Goal: Task Accomplishment & Management: Use online tool/utility

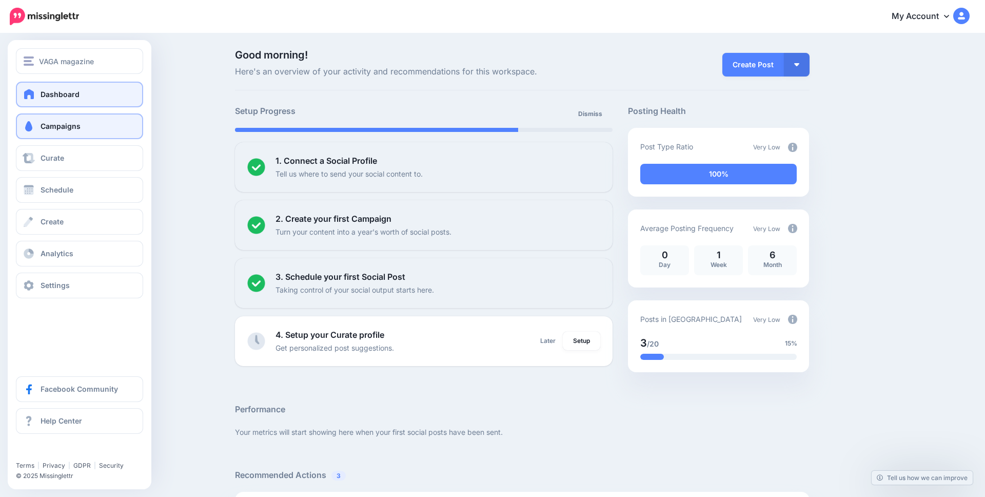
click at [31, 127] on span at bounding box center [28, 126] width 13 height 10
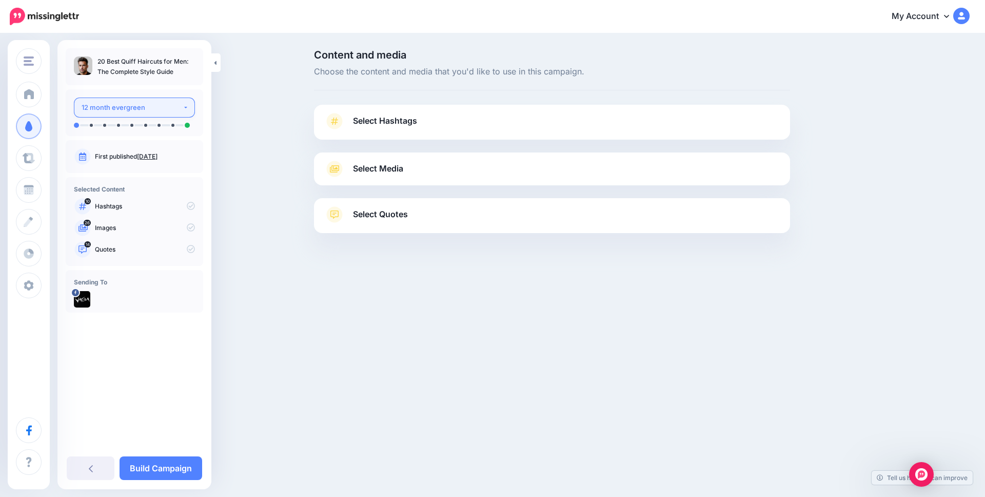
click at [126, 101] on button "12 month evergreen" at bounding box center [134, 107] width 121 height 20
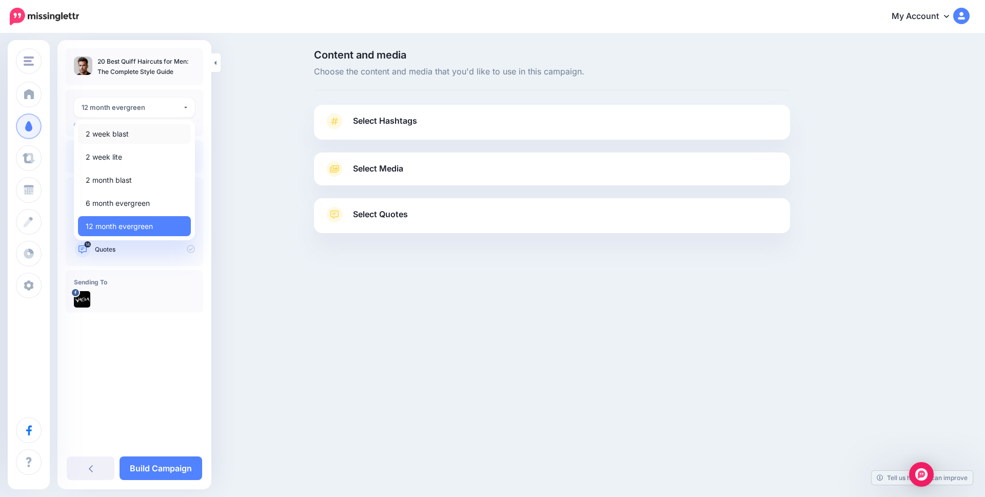
click at [110, 133] on span "2 week blast" at bounding box center [107, 134] width 43 height 12
select select "******"
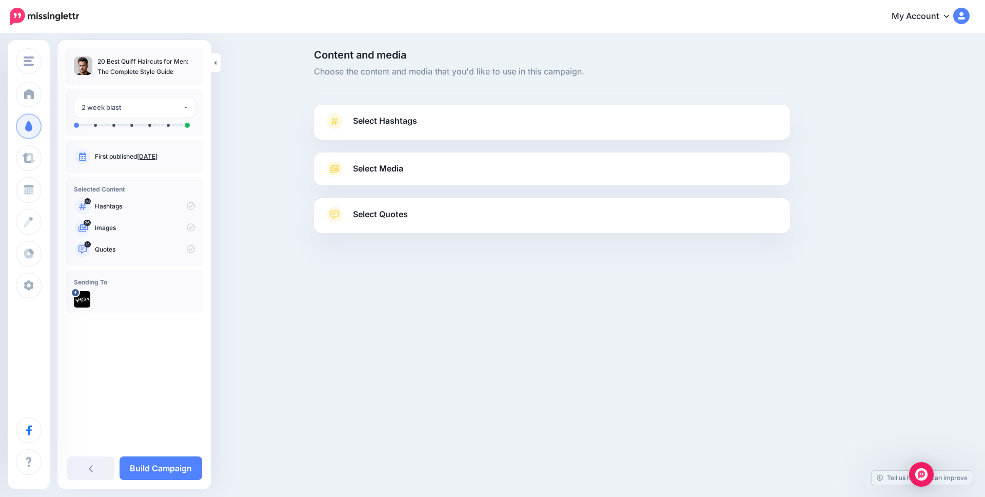
click at [480, 125] on link "Select Hashtags" at bounding box center [552, 126] width 456 height 27
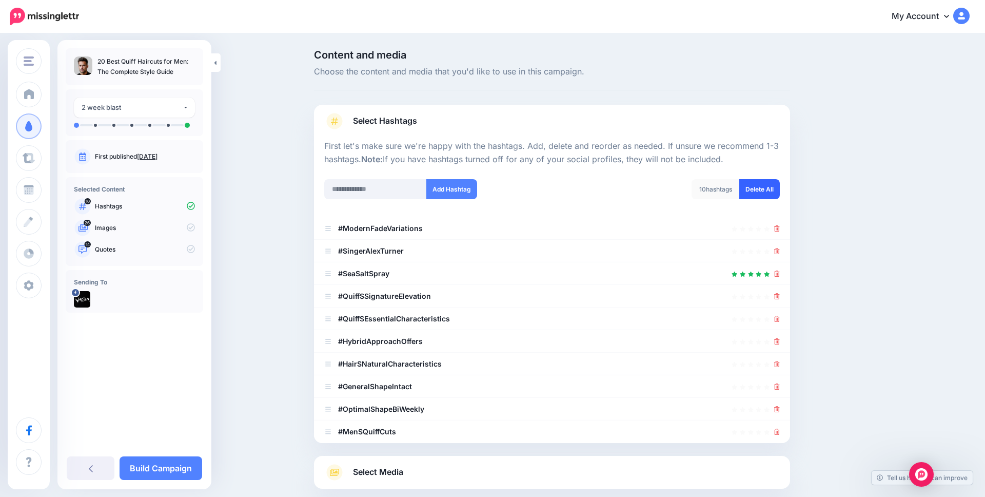
click at [754, 191] on link "Delete All" at bounding box center [759, 189] width 41 height 20
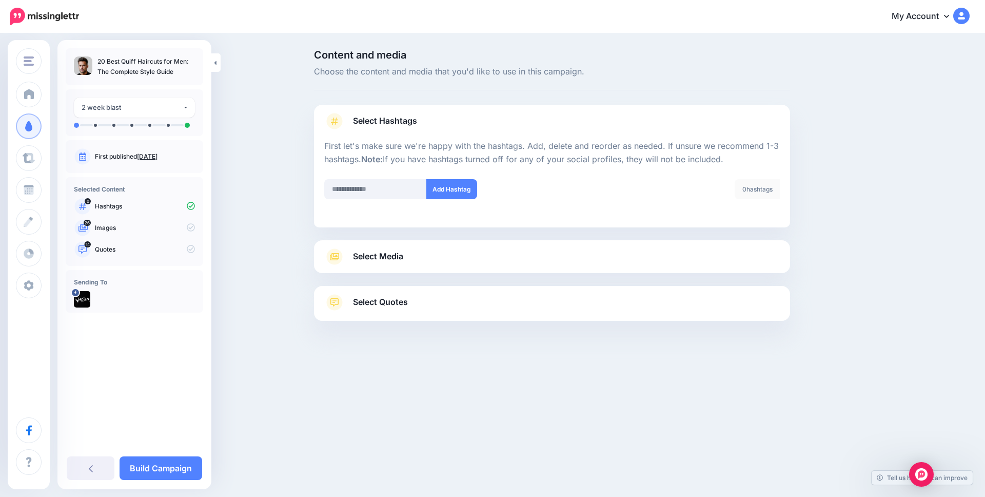
click at [403, 257] on span "Select Media" at bounding box center [378, 256] width 50 height 14
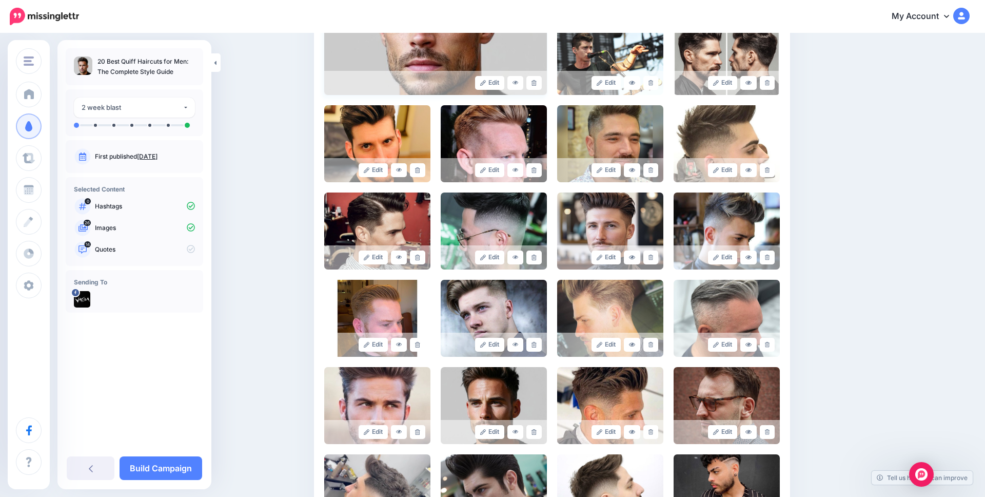
scroll to position [581, 0]
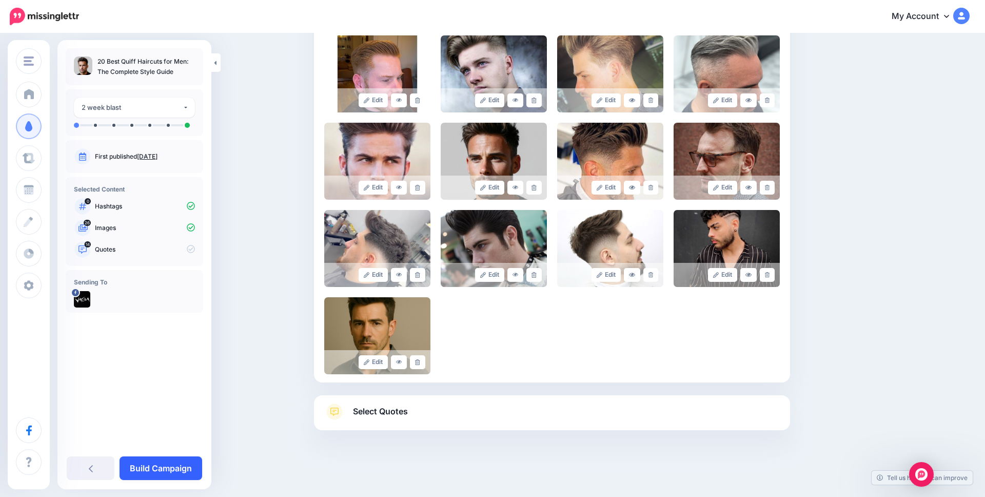
click at [166, 469] on link "Build Campaign" at bounding box center [161, 468] width 83 height 24
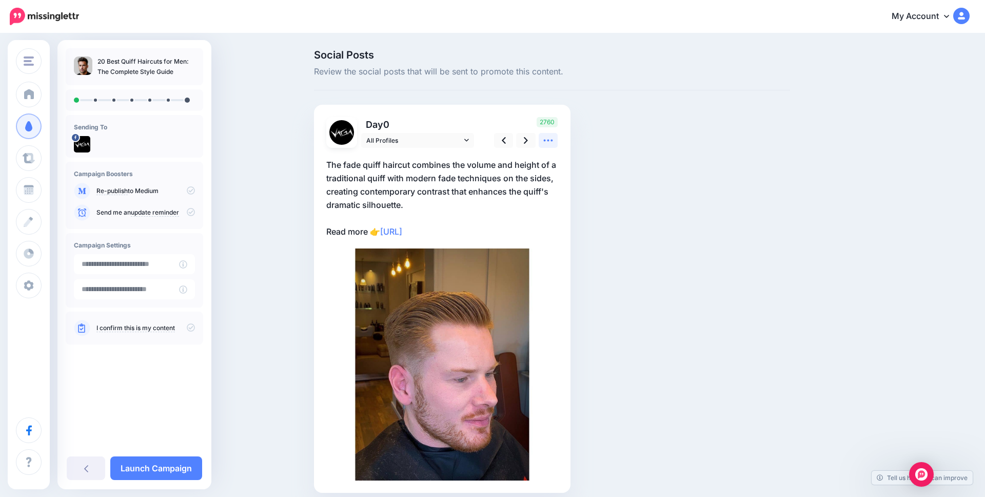
click at [541, 141] on link at bounding box center [548, 140] width 19 height 15
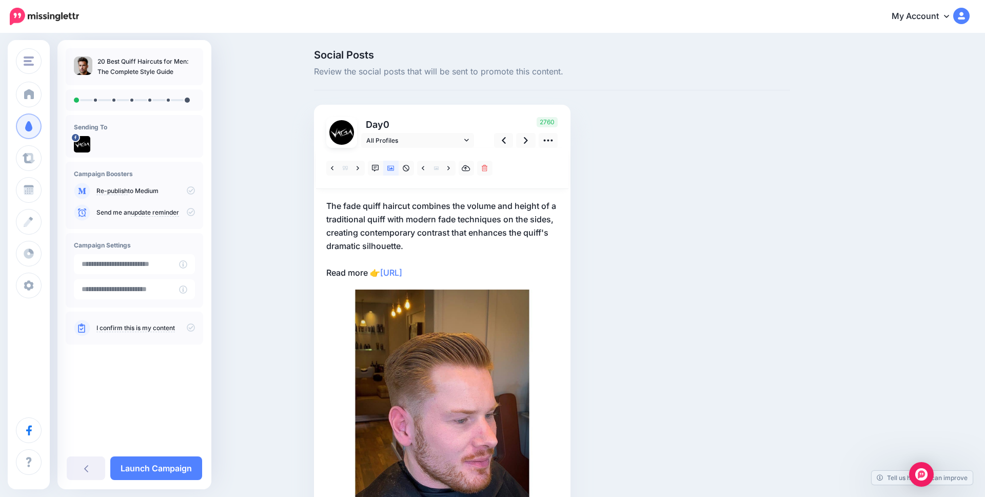
drag, startPoint x: 444, startPoint y: 380, endPoint x: 203, endPoint y: 1, distance: 449.6
click at [0, 0] on body "My Account Dashboard My Account Billing Logout" at bounding box center [492, 248] width 985 height 497
click at [523, 141] on link at bounding box center [525, 140] width 19 height 15
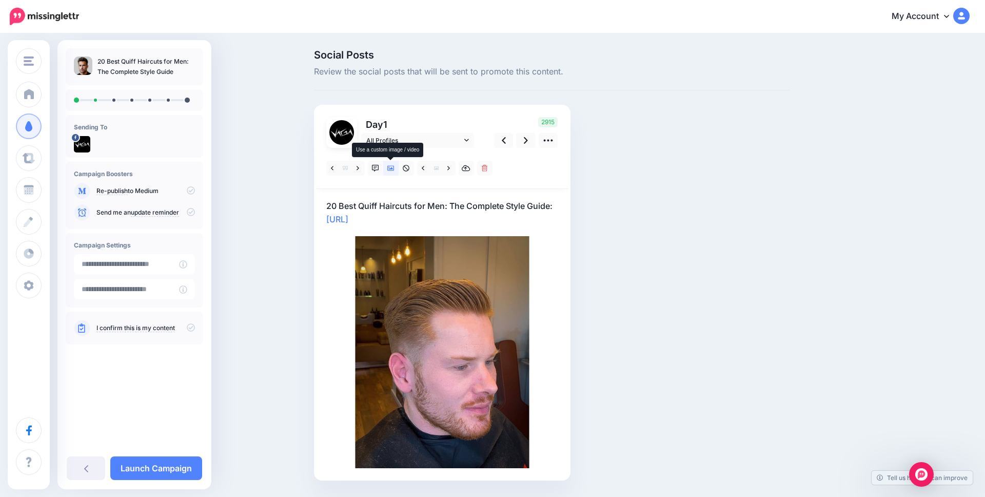
click at [391, 168] on icon at bounding box center [390, 168] width 7 height 5
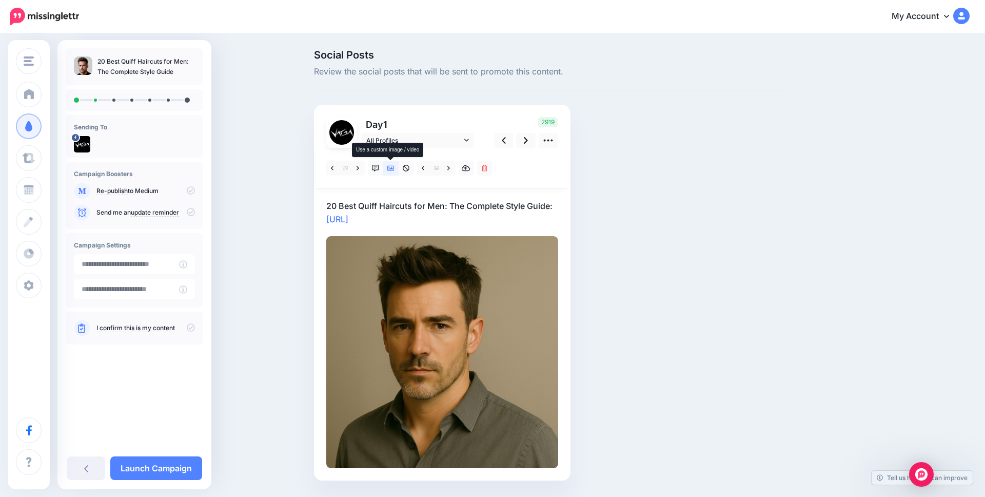
click at [391, 168] on icon at bounding box center [390, 168] width 7 height 5
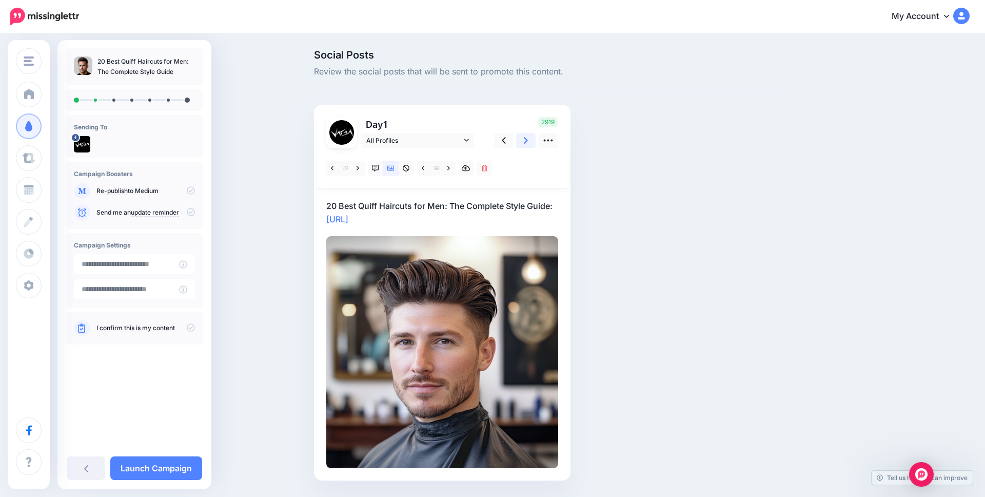
click at [525, 141] on icon at bounding box center [526, 140] width 4 height 11
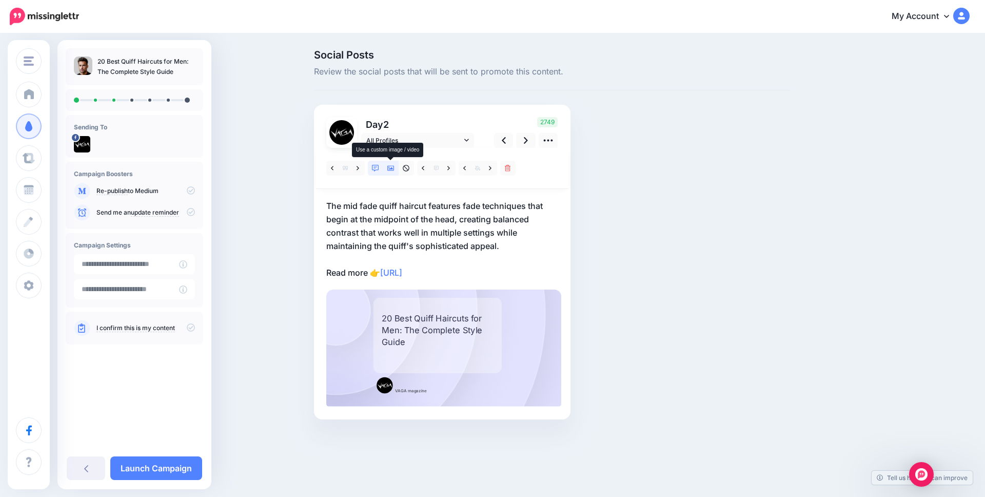
click at [390, 169] on icon at bounding box center [390, 168] width 7 height 5
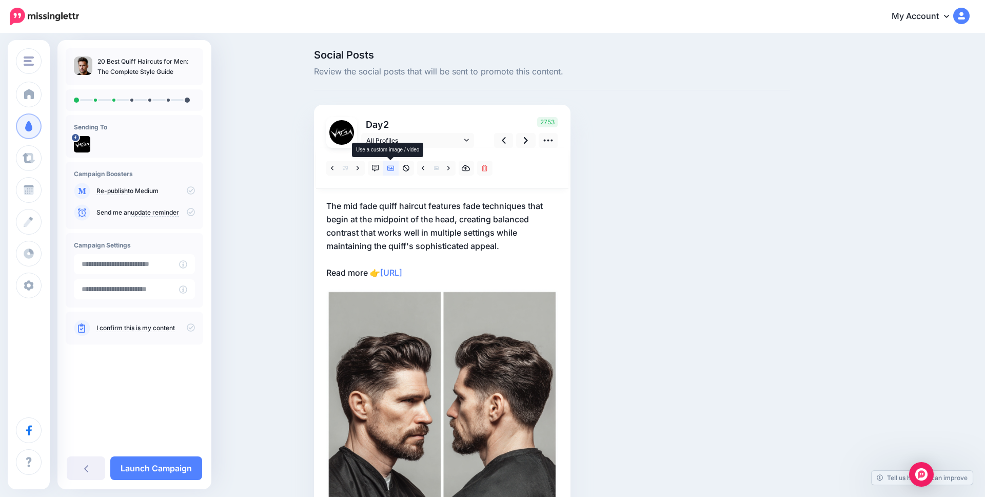
click at [390, 169] on icon at bounding box center [390, 168] width 7 height 5
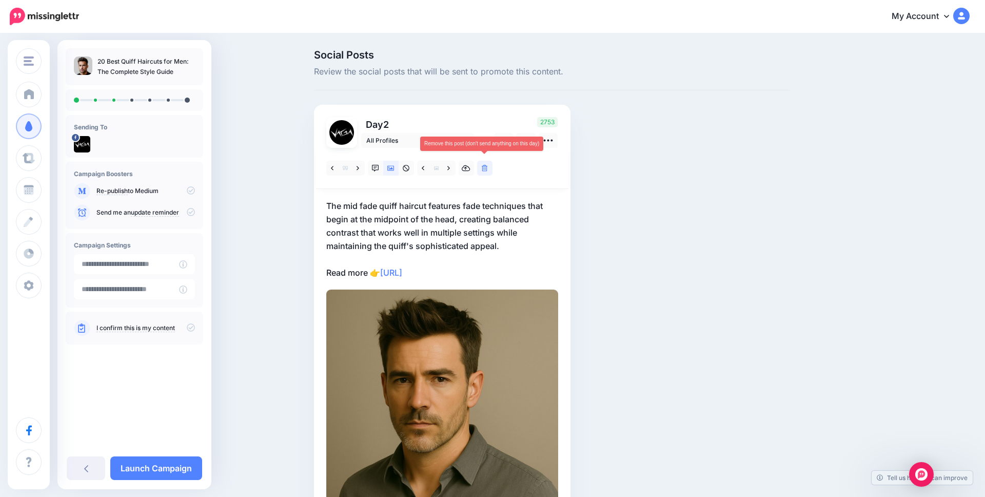
click at [483, 169] on icon at bounding box center [485, 168] width 6 height 7
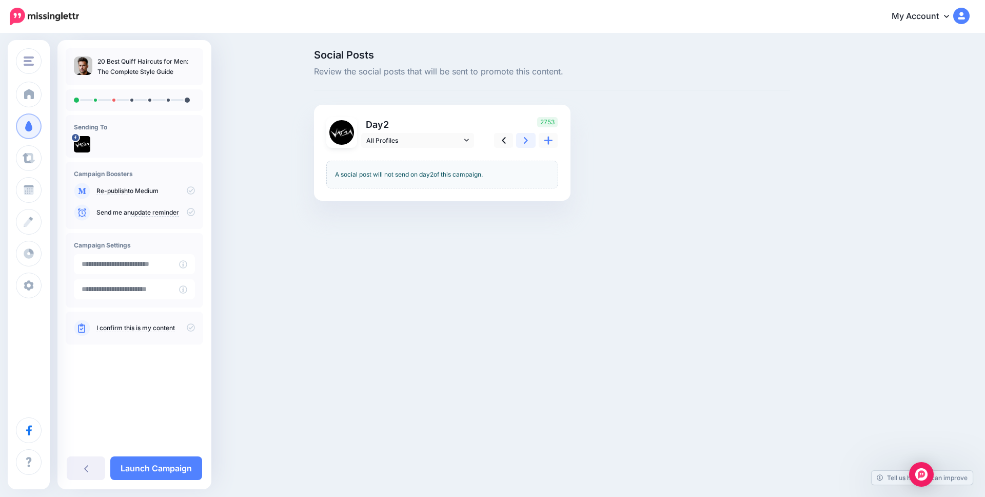
click at [524, 142] on icon at bounding box center [526, 140] width 4 height 11
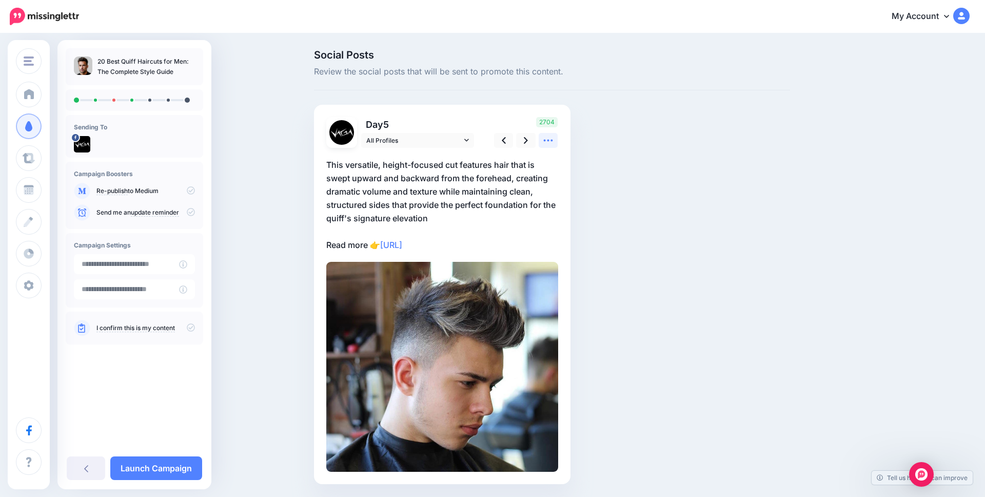
click at [551, 138] on icon at bounding box center [548, 140] width 11 height 11
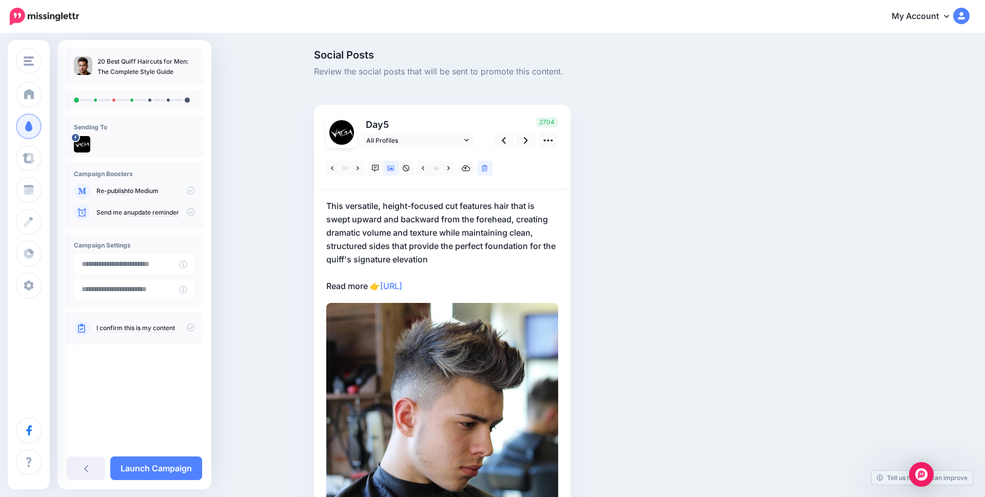
click at [483, 170] on icon at bounding box center [485, 168] width 6 height 7
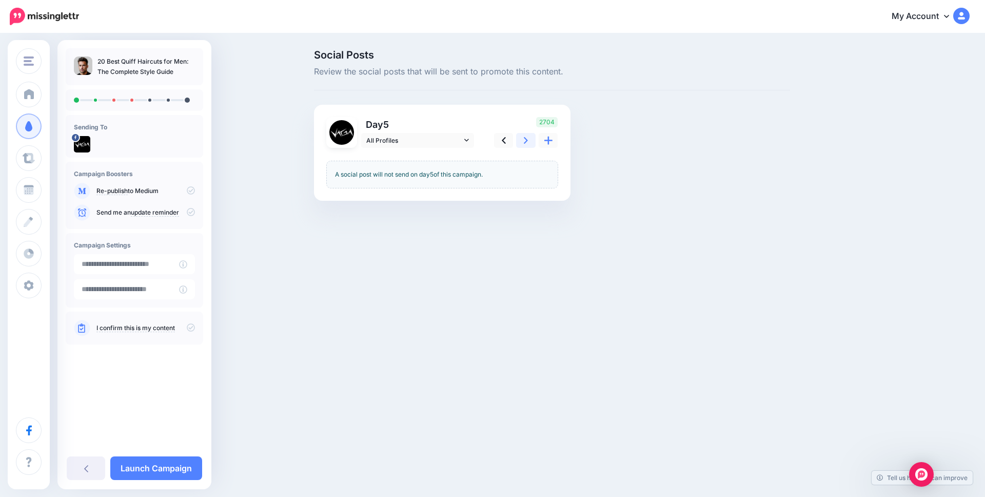
click at [525, 142] on icon at bounding box center [526, 140] width 4 height 11
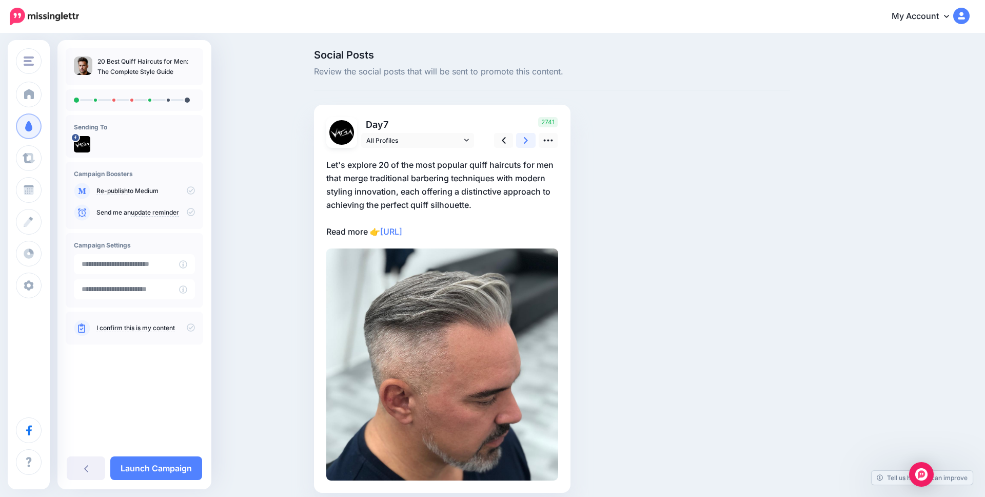
click at [526, 140] on icon at bounding box center [526, 140] width 4 height 7
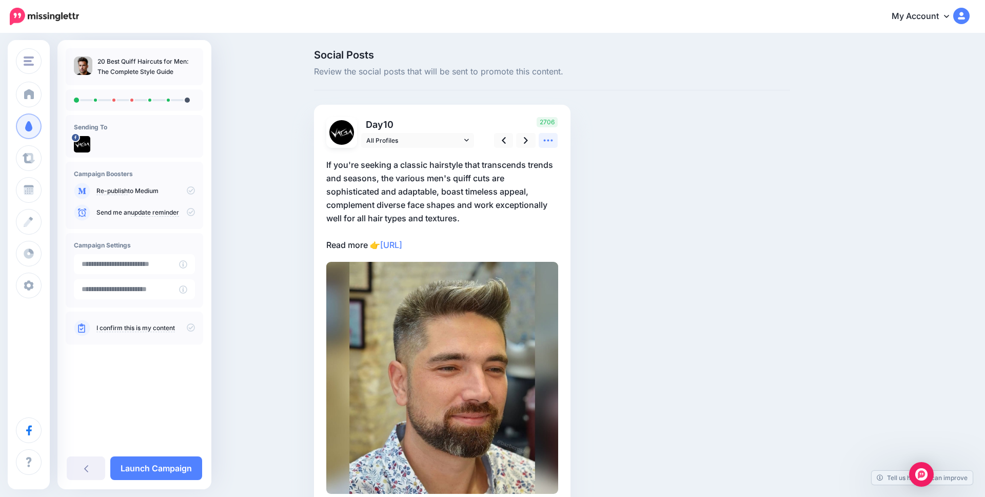
click at [545, 135] on icon at bounding box center [548, 140] width 11 height 11
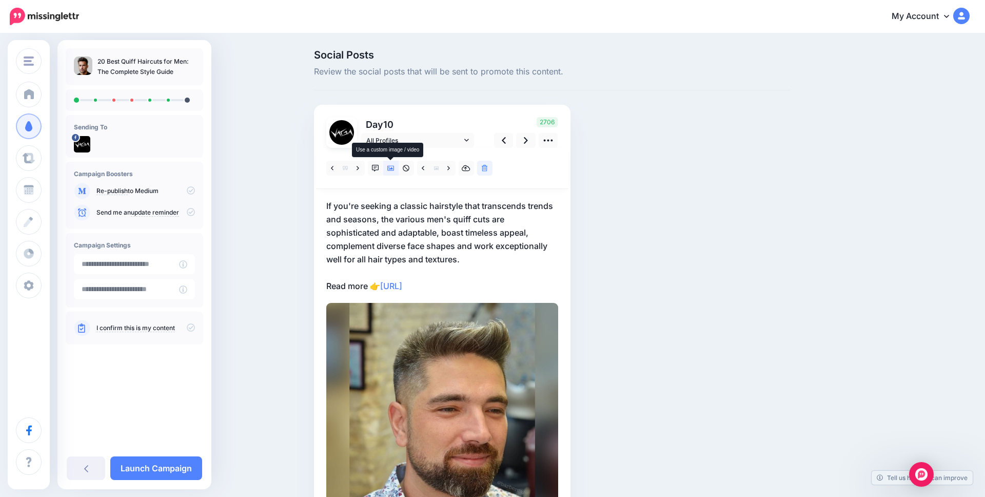
click at [393, 167] on icon at bounding box center [390, 168] width 7 height 7
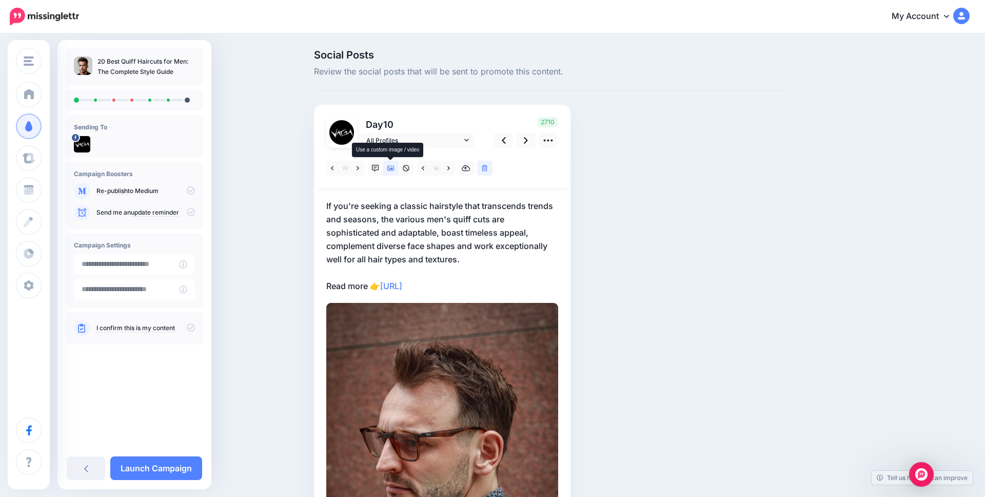
click at [387, 168] on icon at bounding box center [390, 168] width 7 height 7
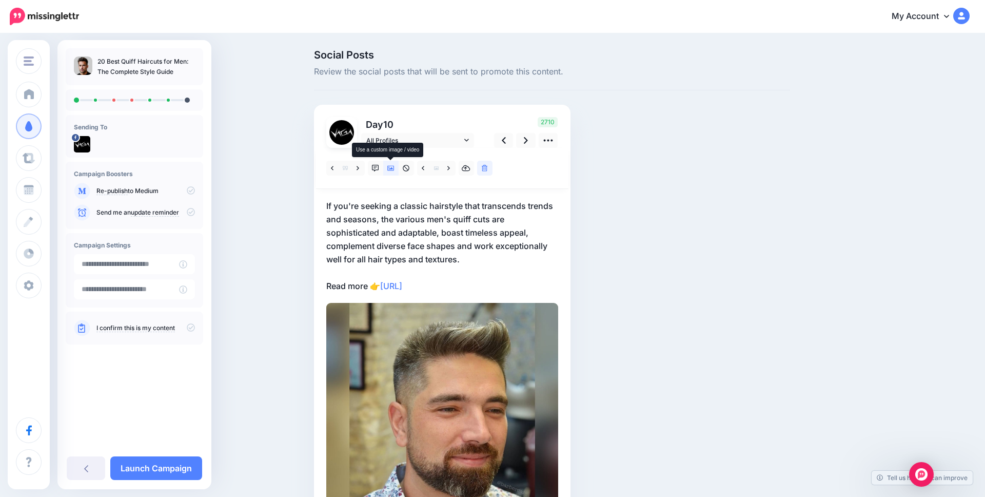
click at [387, 168] on icon at bounding box center [390, 168] width 7 height 7
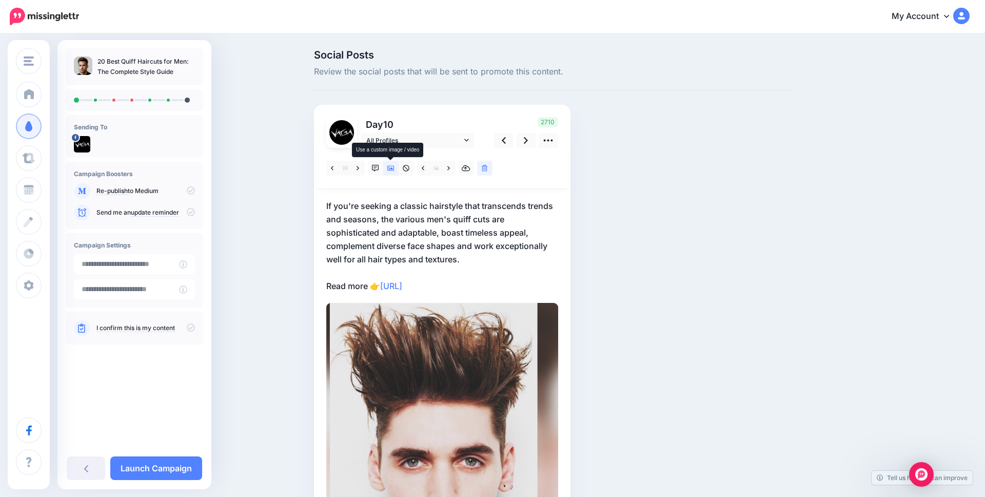
click at [387, 168] on icon at bounding box center [390, 168] width 7 height 7
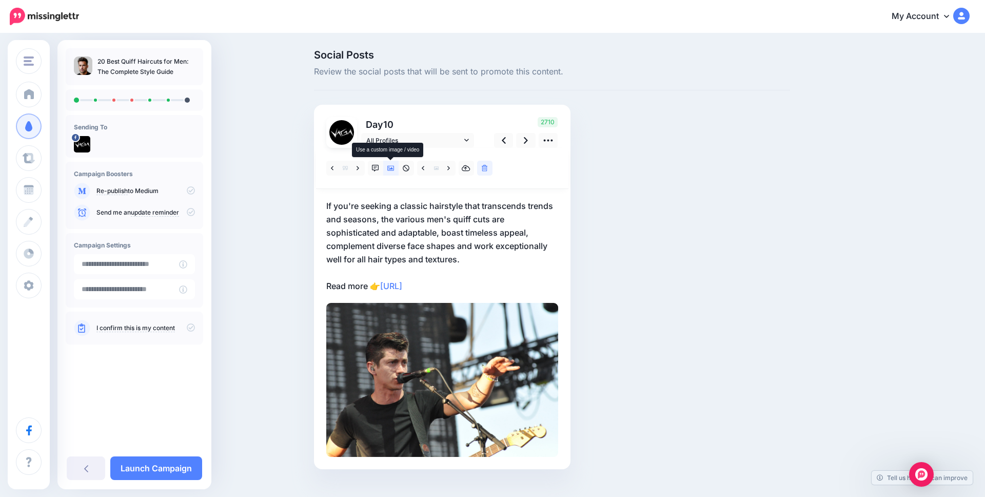
click at [387, 168] on icon at bounding box center [390, 168] width 7 height 5
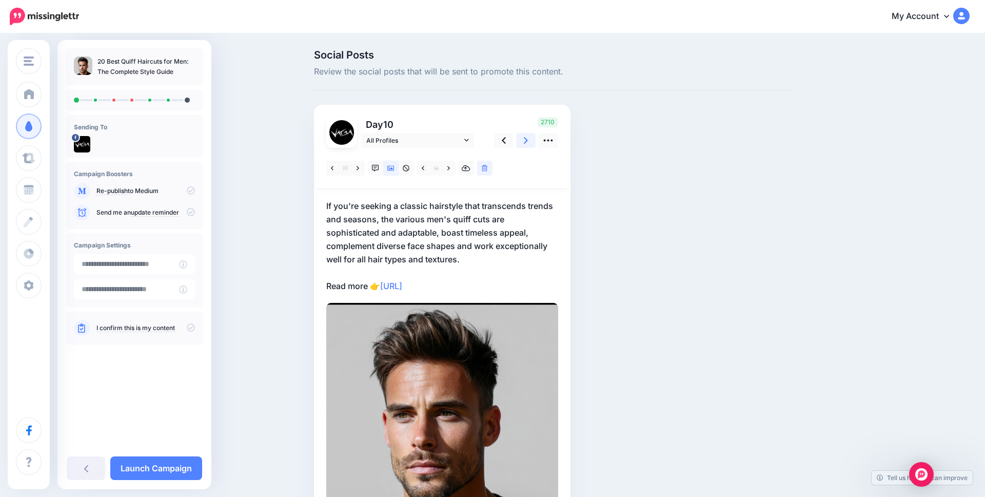
click at [524, 143] on icon at bounding box center [526, 140] width 4 height 11
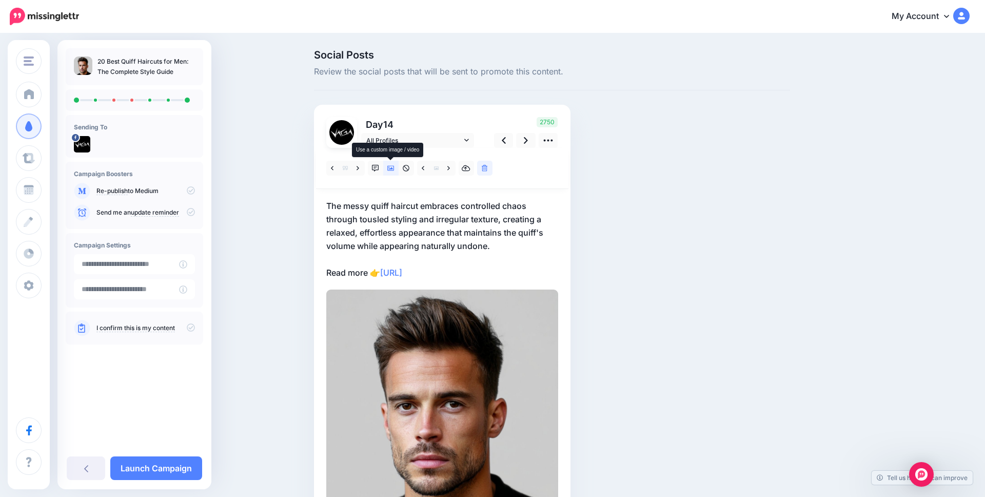
click at [388, 168] on icon at bounding box center [390, 168] width 7 height 7
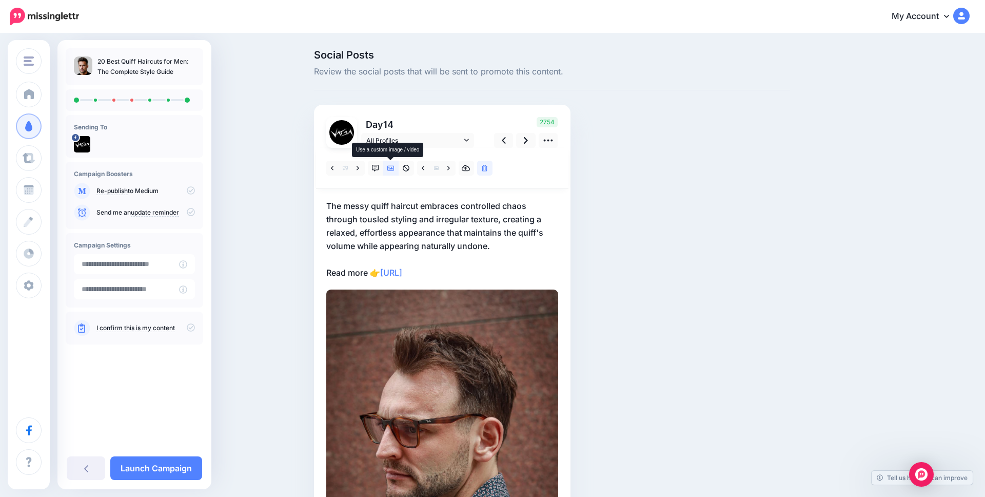
click at [388, 168] on icon at bounding box center [390, 168] width 7 height 7
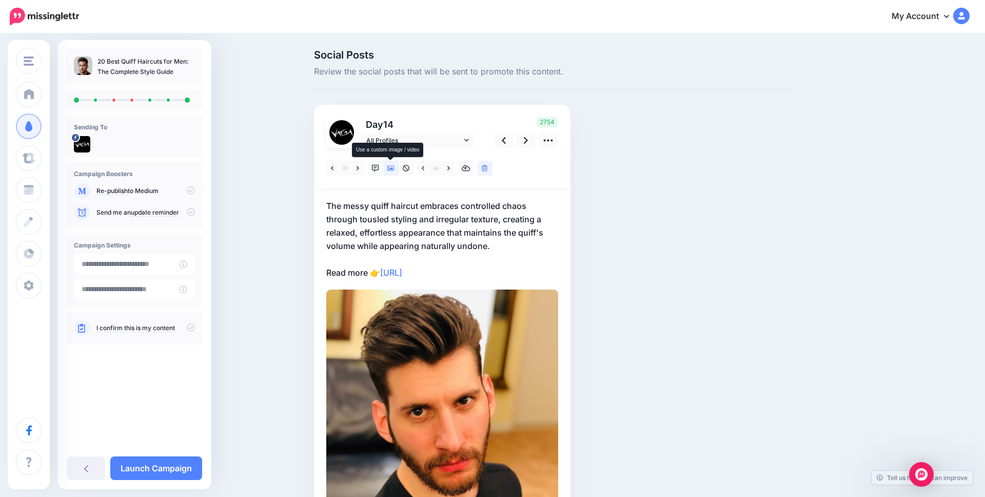
click at [388, 168] on icon at bounding box center [390, 168] width 7 height 7
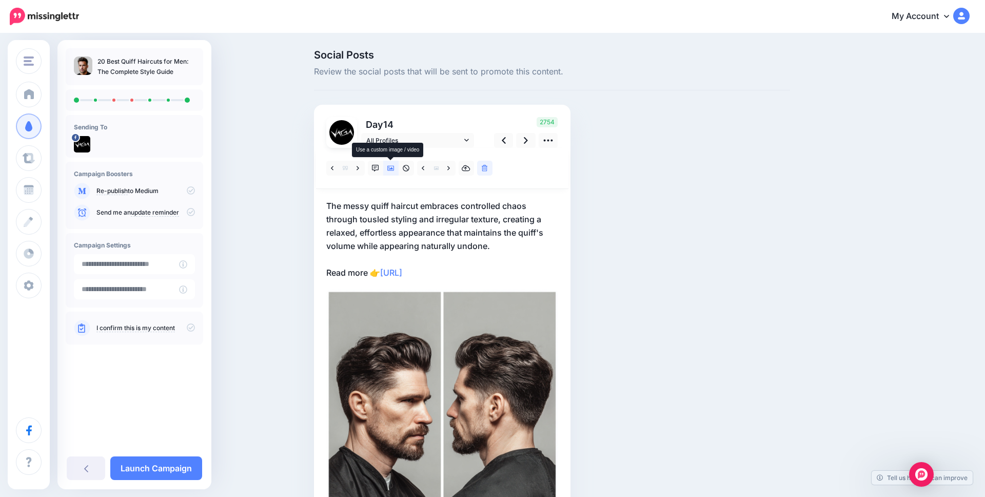
click at [388, 168] on icon at bounding box center [390, 168] width 7 height 7
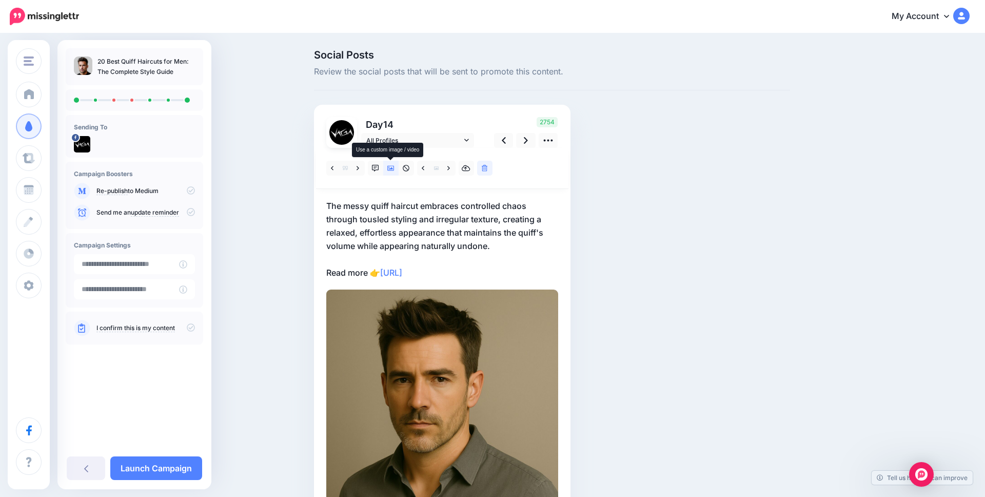
click at [391, 170] on icon at bounding box center [390, 168] width 7 height 5
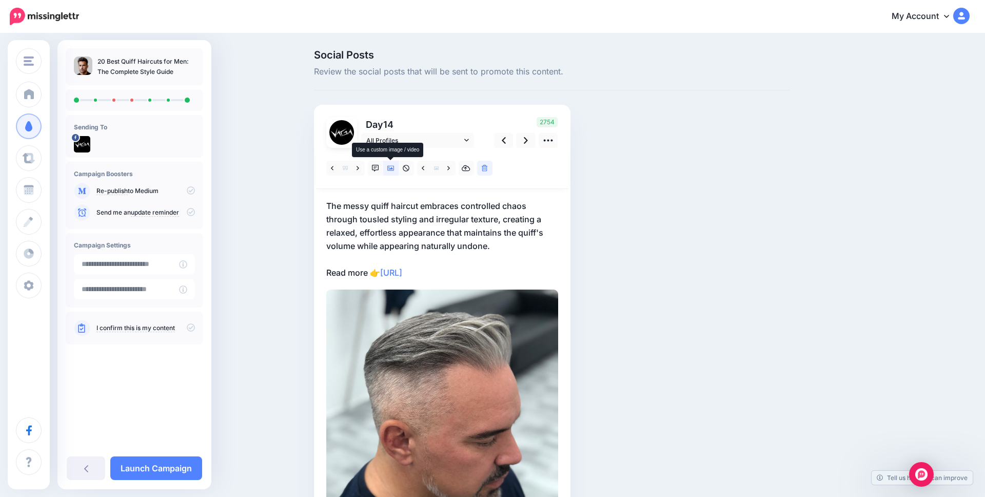
click at [388, 168] on icon at bounding box center [390, 168] width 7 height 5
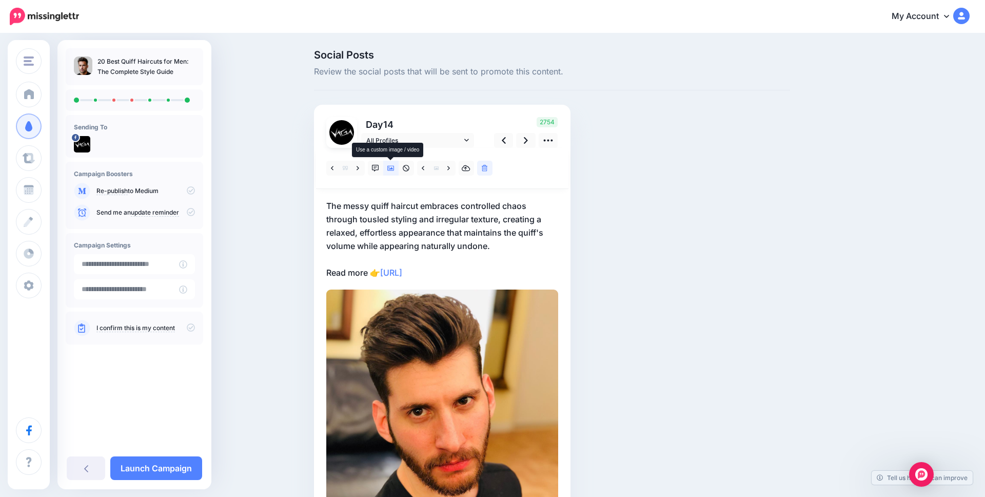
click at [387, 166] on icon at bounding box center [390, 168] width 7 height 7
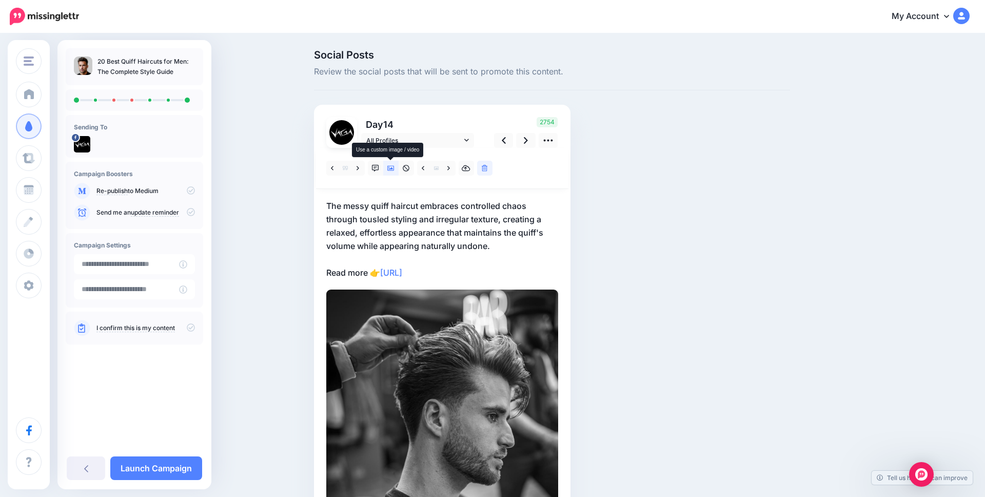
click at [391, 168] on icon at bounding box center [390, 168] width 7 height 5
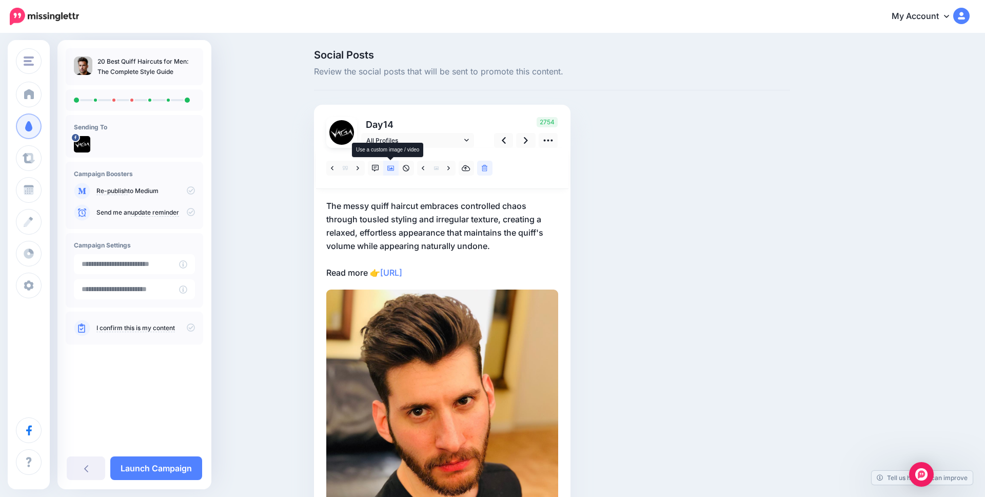
click at [391, 168] on icon at bounding box center [390, 168] width 7 height 5
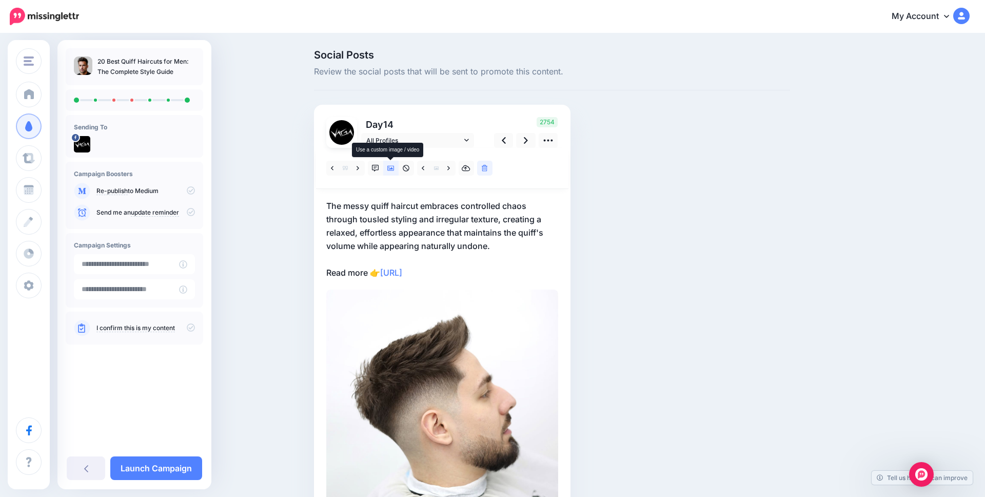
click at [391, 167] on icon at bounding box center [390, 168] width 7 height 7
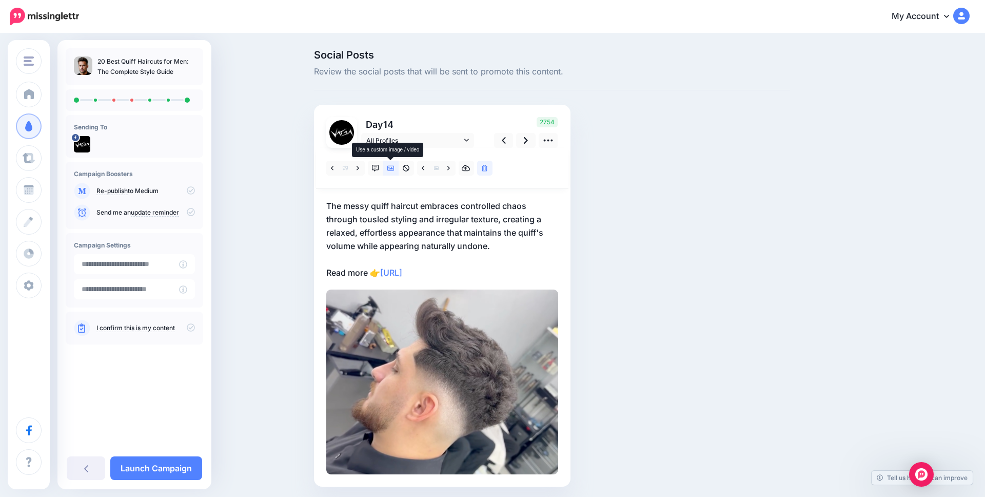
click at [391, 167] on icon at bounding box center [390, 168] width 7 height 7
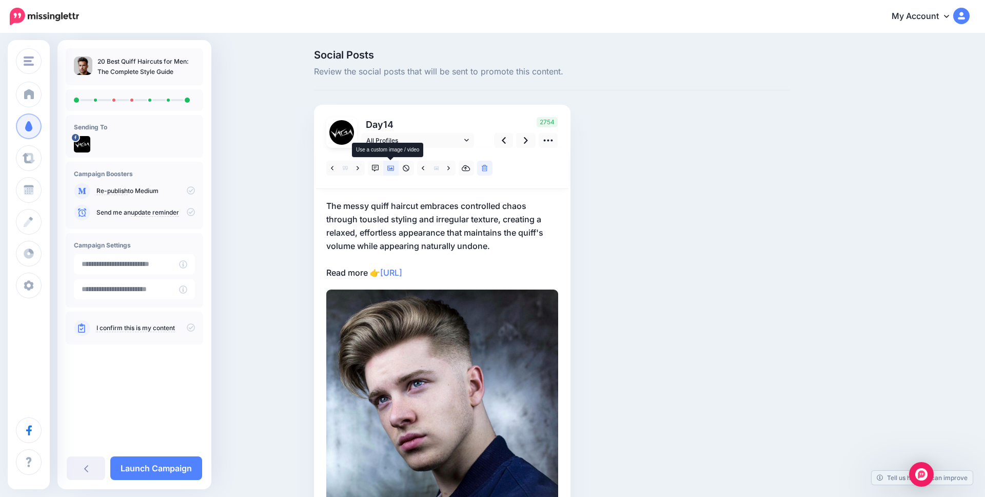
click at [391, 167] on icon at bounding box center [390, 168] width 7 height 7
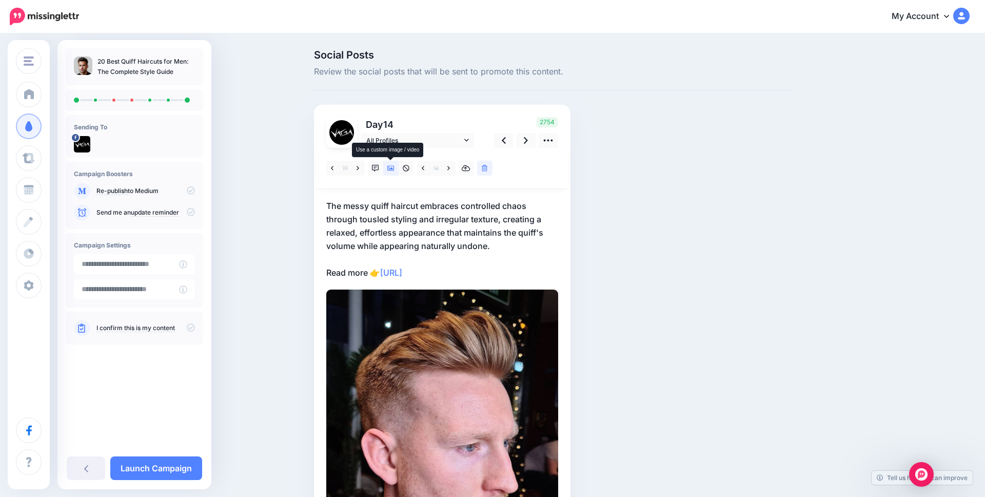
click at [390, 168] on icon at bounding box center [390, 168] width 7 height 5
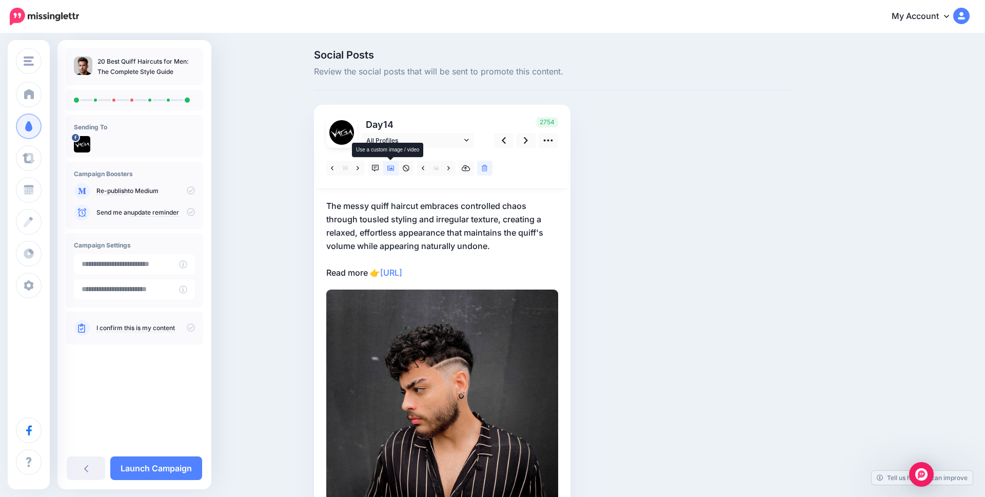
click at [390, 168] on icon at bounding box center [390, 168] width 7 height 5
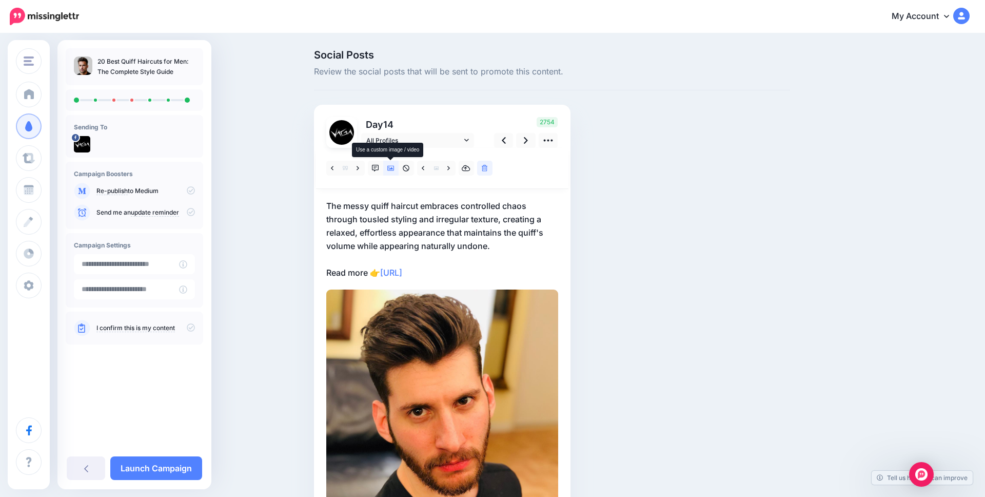
click at [390, 168] on icon at bounding box center [390, 168] width 7 height 5
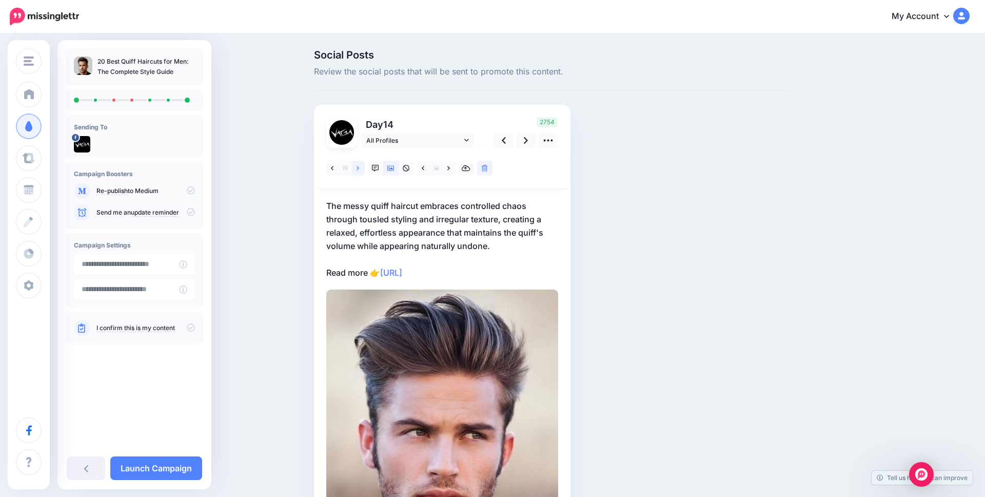
click at [361, 166] on link at bounding box center [358, 168] width 13 height 15
click at [356, 164] on link at bounding box center [358, 168] width 13 height 15
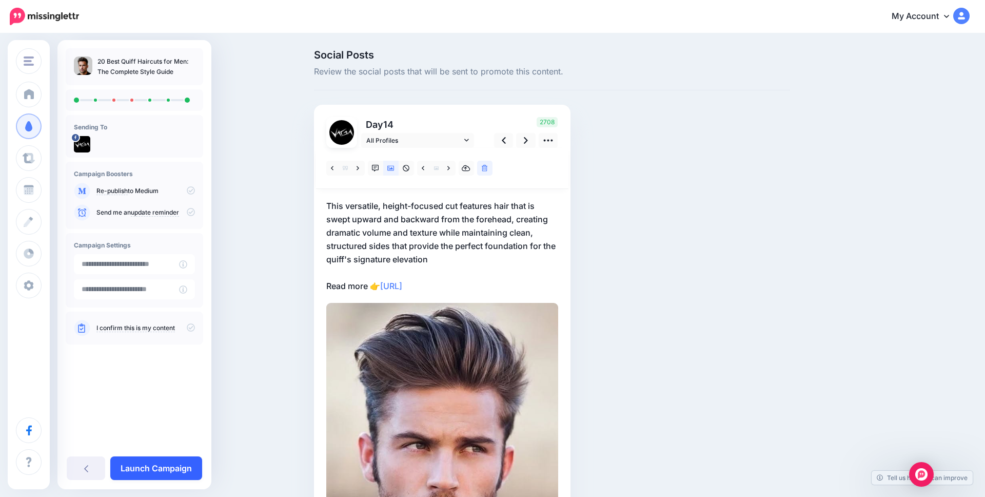
click at [159, 469] on link "Launch Campaign" at bounding box center [156, 468] width 92 height 24
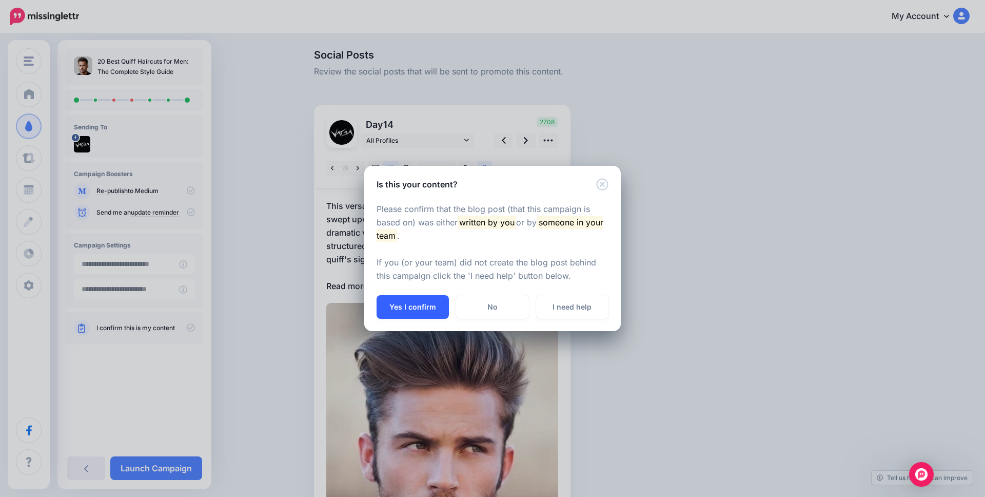
click at [406, 306] on button "Yes I confirm" at bounding box center [413, 307] width 72 height 24
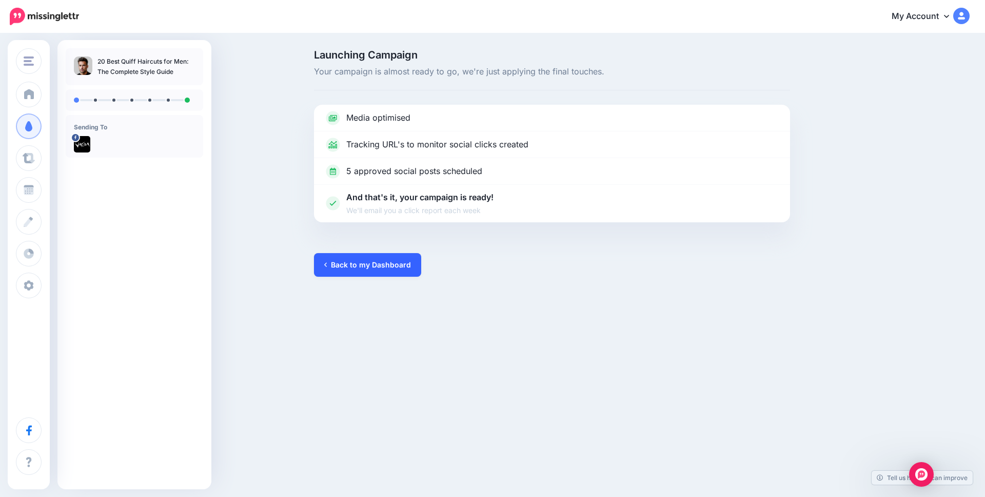
click at [392, 265] on link "Back to my Dashboard" at bounding box center [367, 265] width 107 height 24
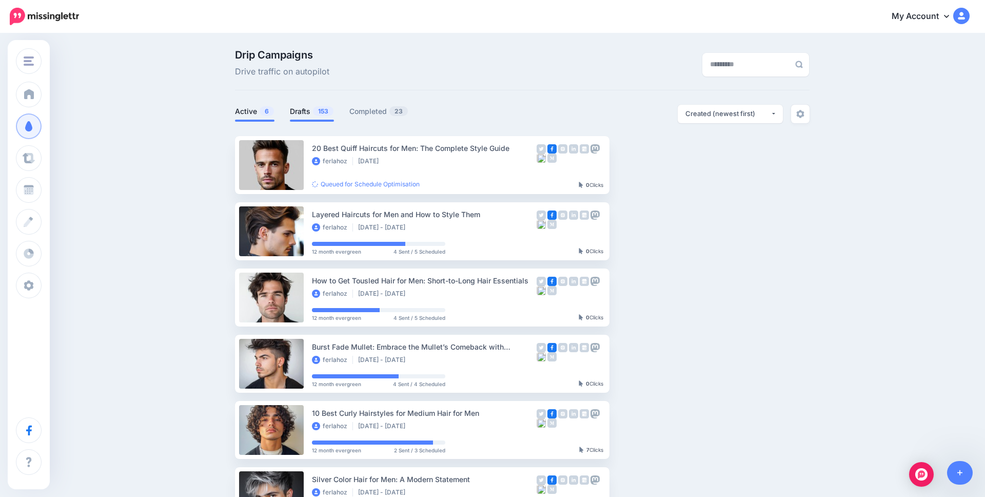
click at [298, 110] on link "Drafts 153" at bounding box center [312, 111] width 44 height 12
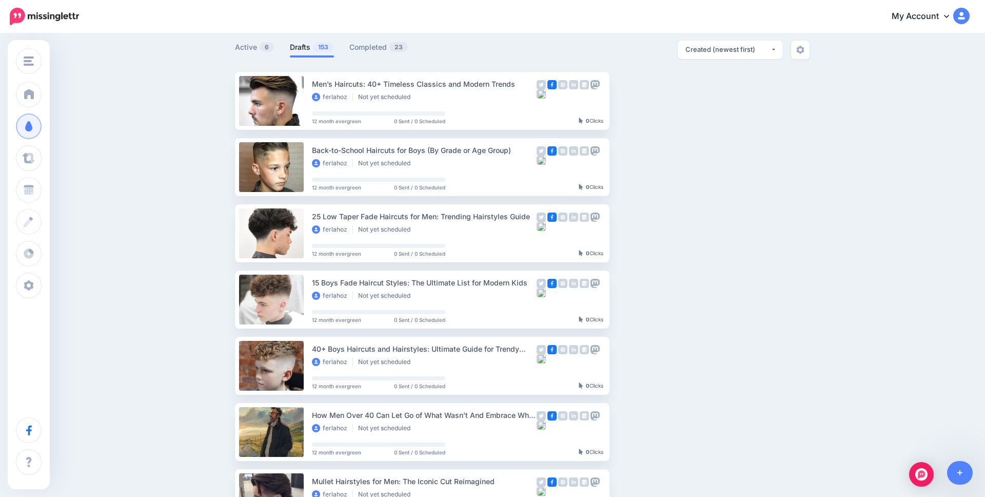
scroll to position [38, 0]
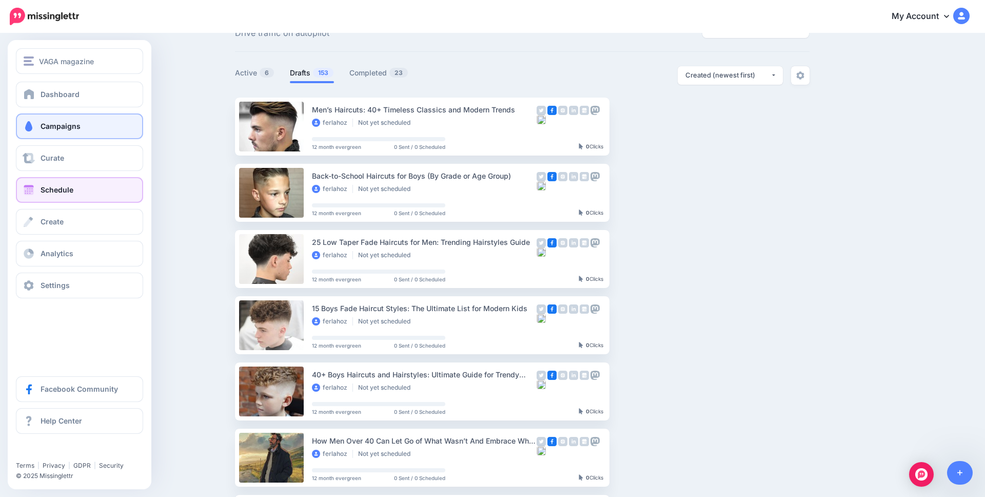
click at [49, 184] on link "Schedule" at bounding box center [79, 190] width 127 height 26
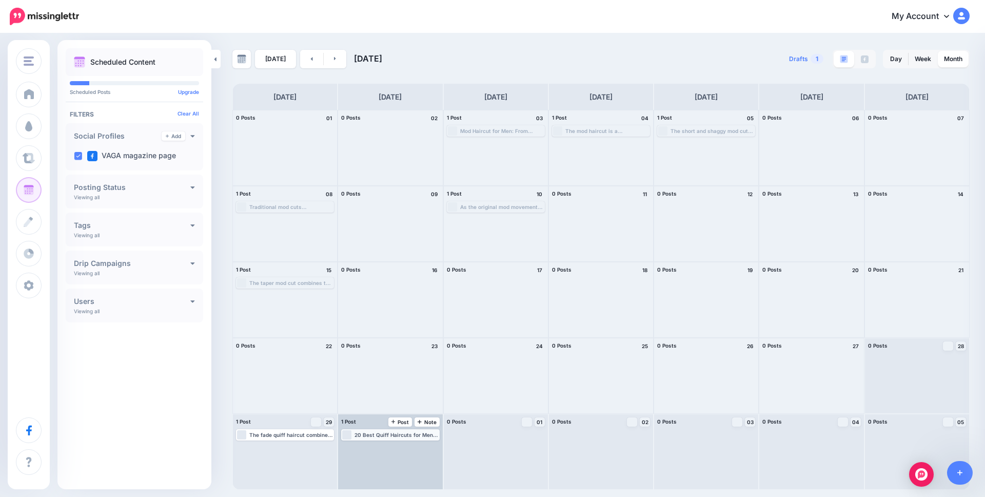
click at [381, 437] on div "20 Best Quiff Haircuts for Men: The Complete Style Guide: [URL]" at bounding box center [396, 434] width 84 height 6
click at [373, 446] on link "Edit" at bounding box center [375, 446] width 64 height 9
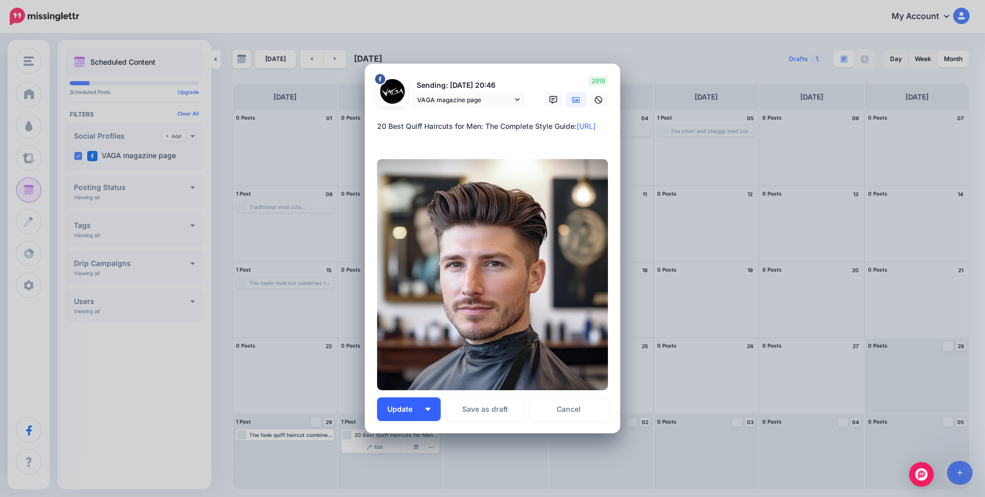
click at [426, 409] on img "button" at bounding box center [427, 408] width 5 height 3
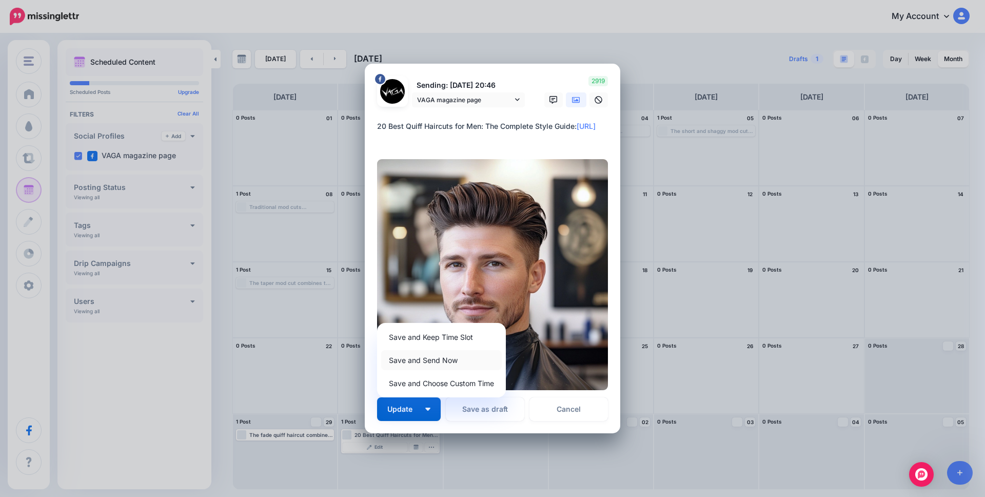
click at [442, 362] on link "Save and Send Now" at bounding box center [441, 360] width 121 height 20
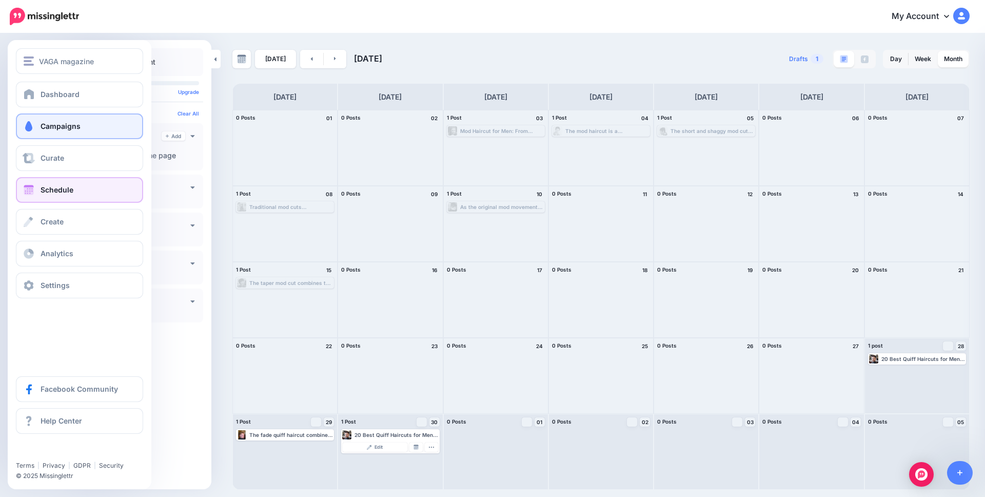
click at [52, 124] on span "Campaigns" at bounding box center [61, 126] width 40 height 9
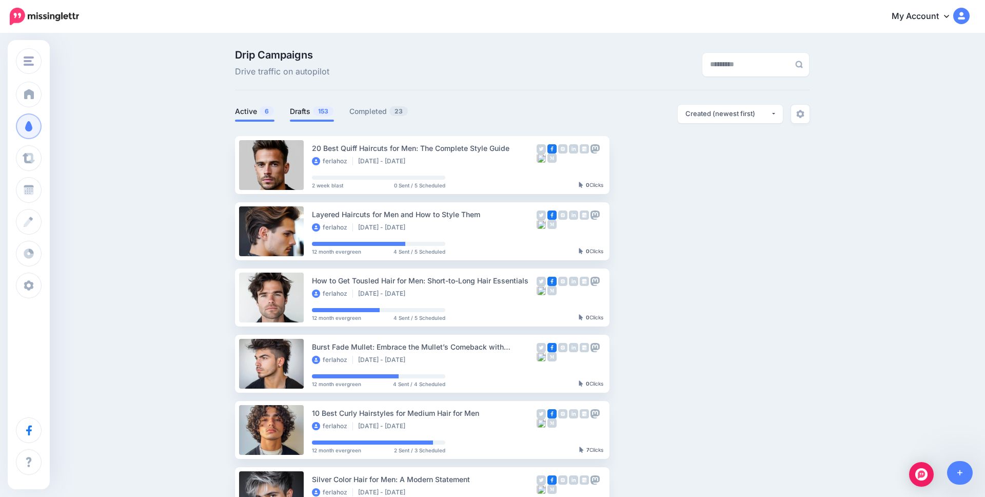
click at [316, 114] on span "153" at bounding box center [323, 111] width 21 height 10
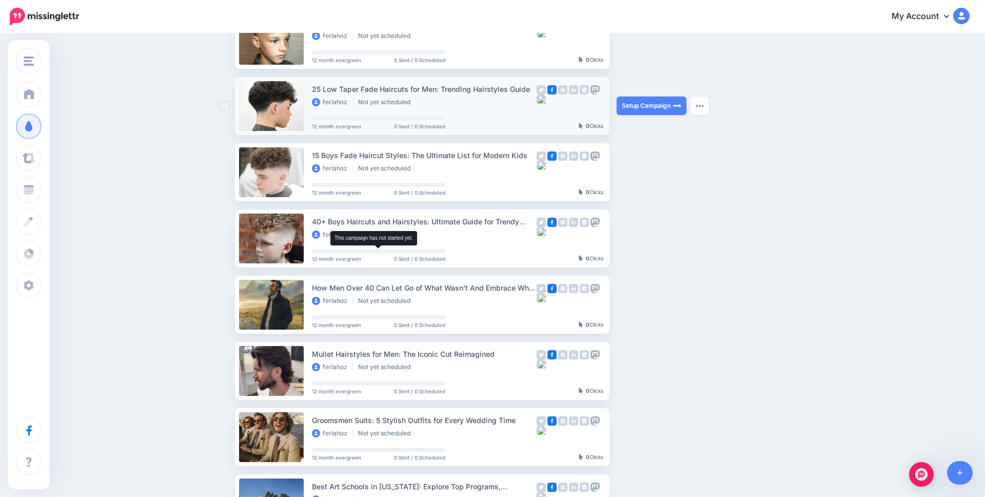
scroll to position [132, 0]
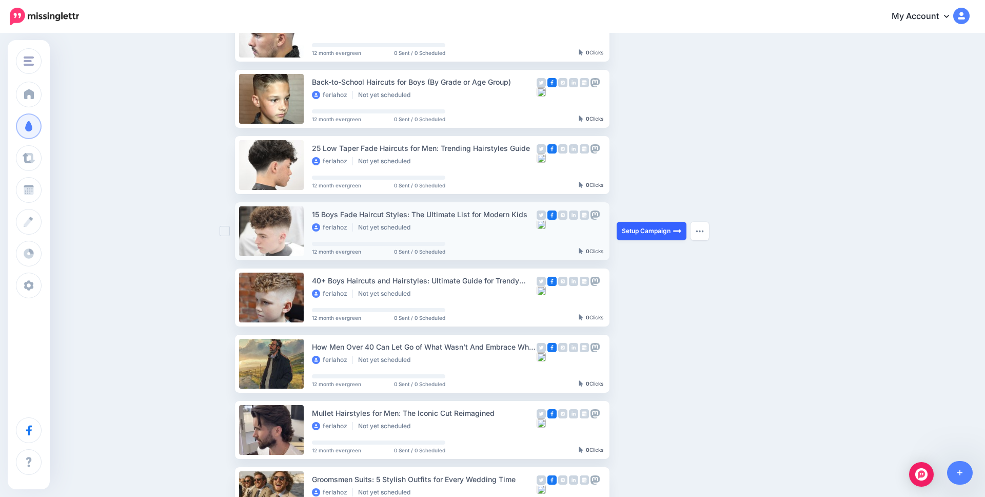
click at [640, 231] on link "Setup Campaign" at bounding box center [652, 231] width 70 height 18
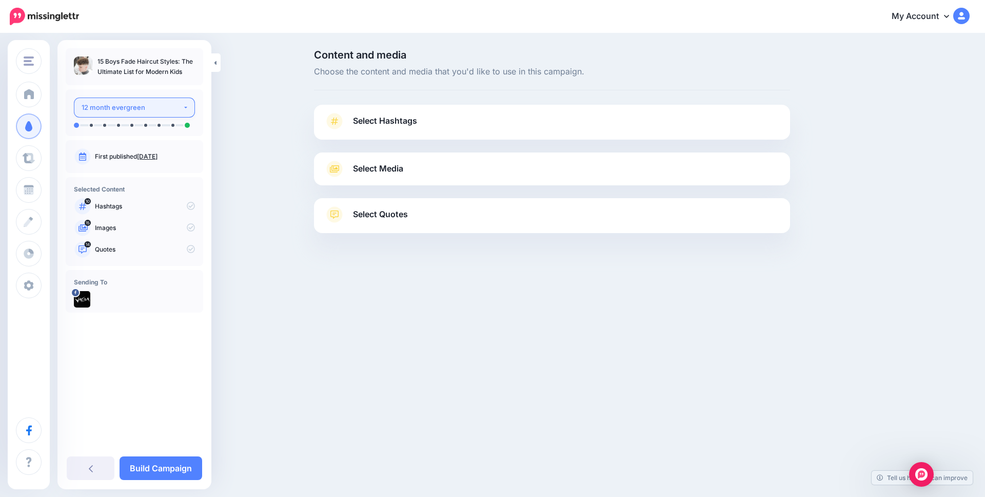
click at [133, 109] on div "12 month evergreen" at bounding box center [132, 108] width 101 height 12
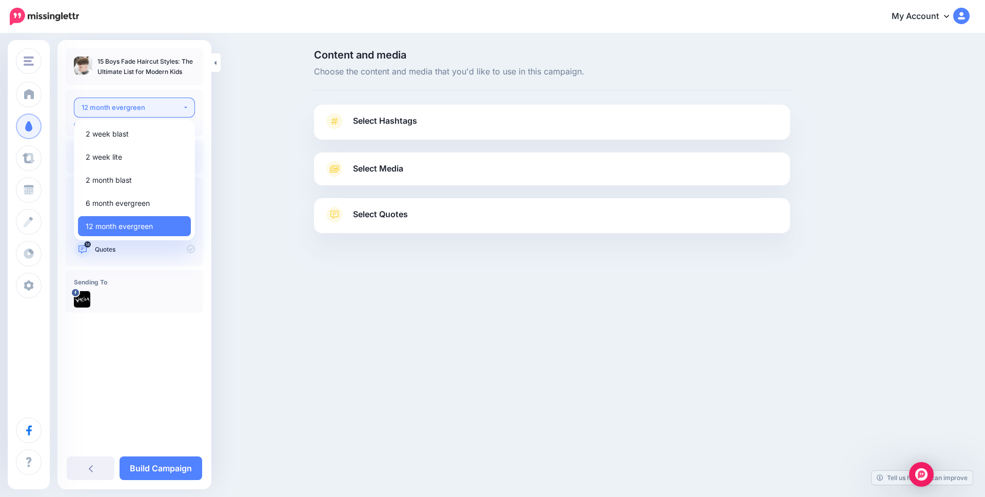
click at [139, 108] on div "12 month evergreen" at bounding box center [132, 108] width 101 height 12
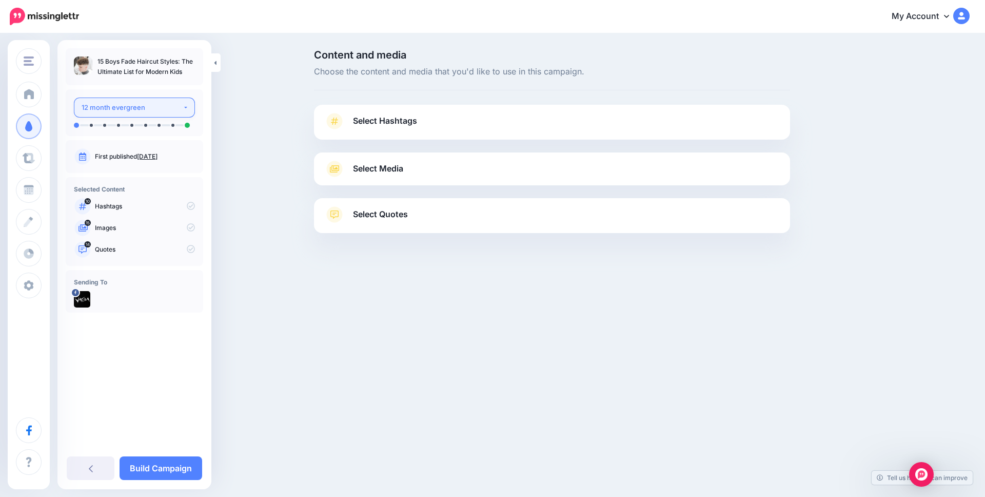
click at [142, 108] on div "12 month evergreen" at bounding box center [132, 108] width 101 height 12
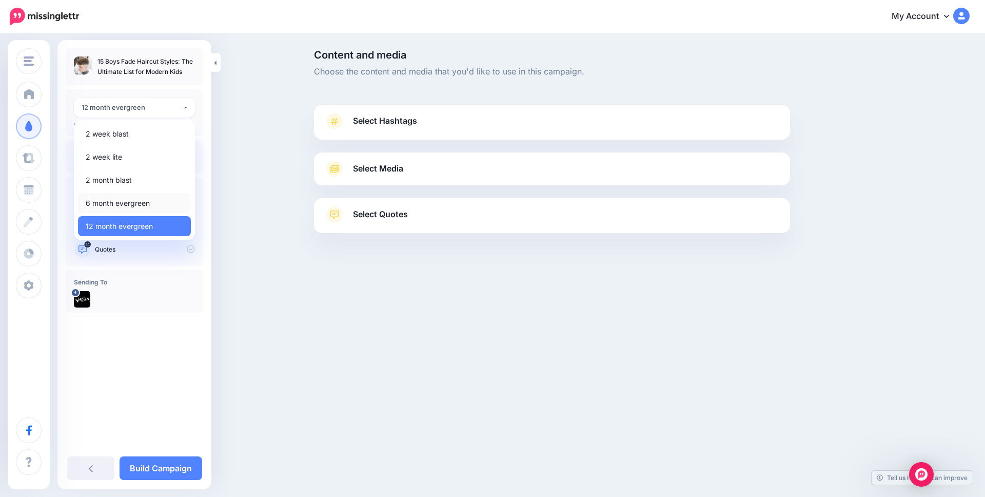
click at [104, 200] on span "6 month evergreen" at bounding box center [118, 203] width 64 height 12
select select "******"
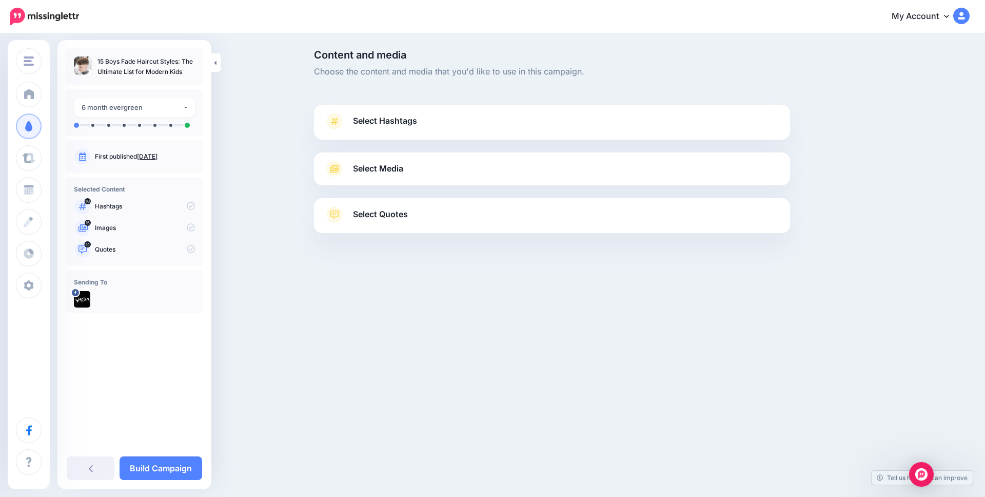
click at [396, 126] on span "Select Hashtags" at bounding box center [385, 121] width 64 height 14
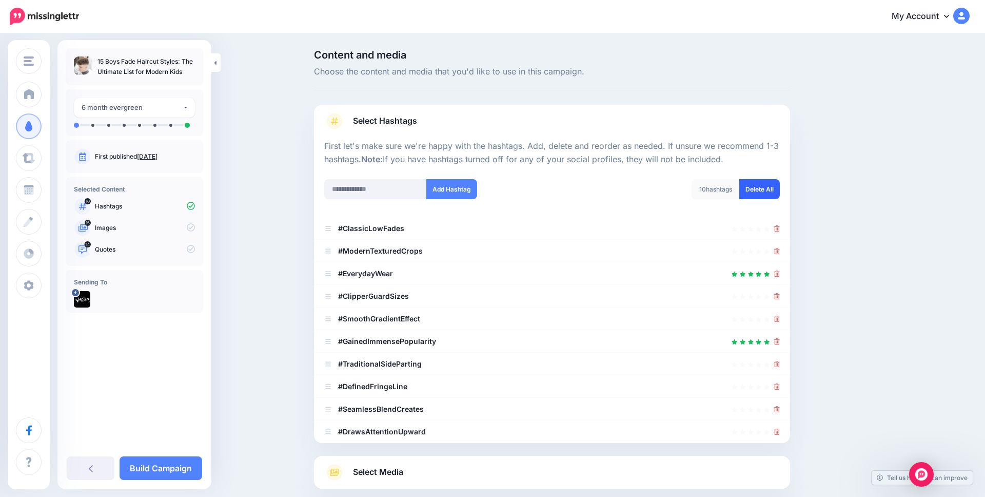
click at [765, 183] on link "Delete All" at bounding box center [759, 189] width 41 height 20
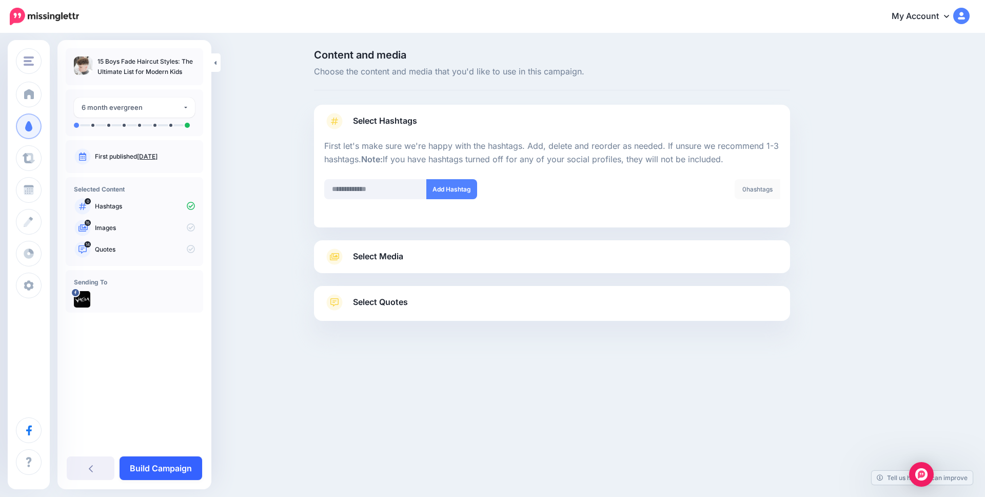
click at [165, 472] on link "Build Campaign" at bounding box center [161, 468] width 83 height 24
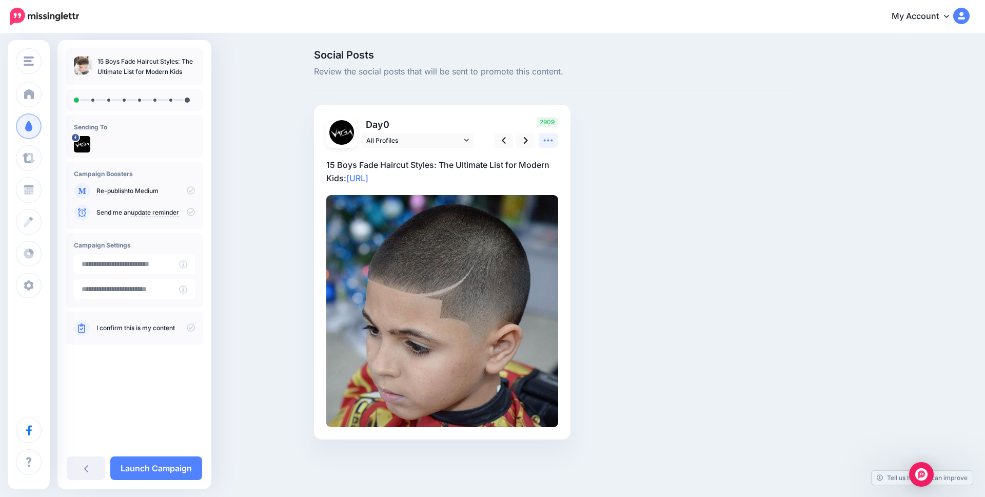
click at [542, 142] on link at bounding box center [548, 140] width 19 height 15
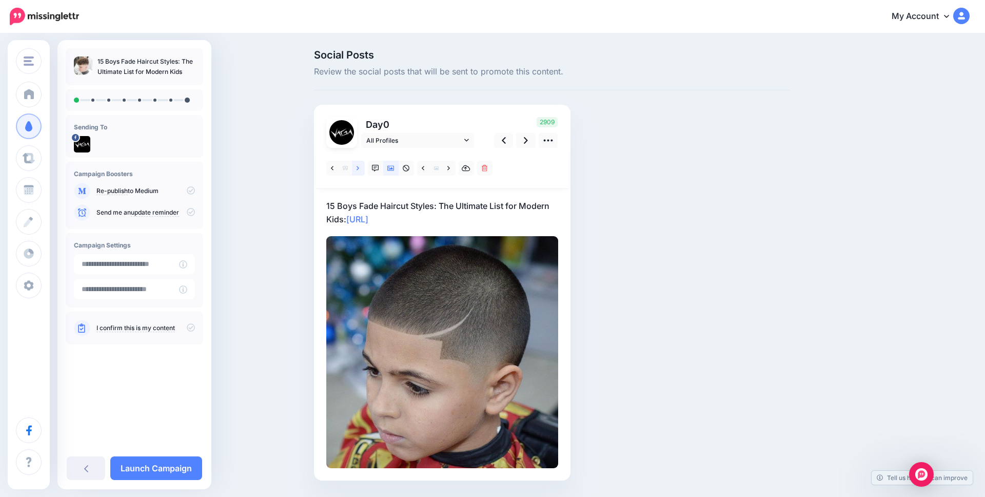
click at [360, 169] on link at bounding box center [358, 168] width 13 height 15
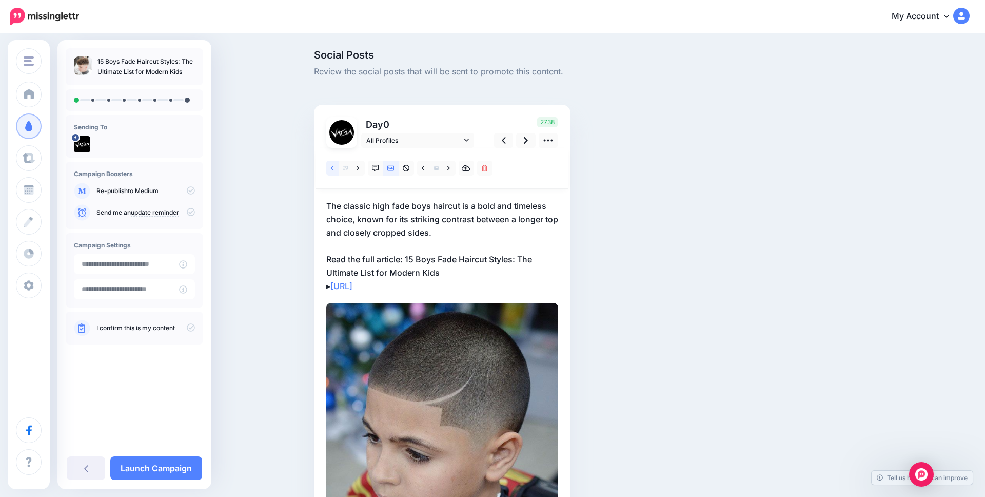
click at [331, 167] on icon at bounding box center [332, 168] width 3 height 7
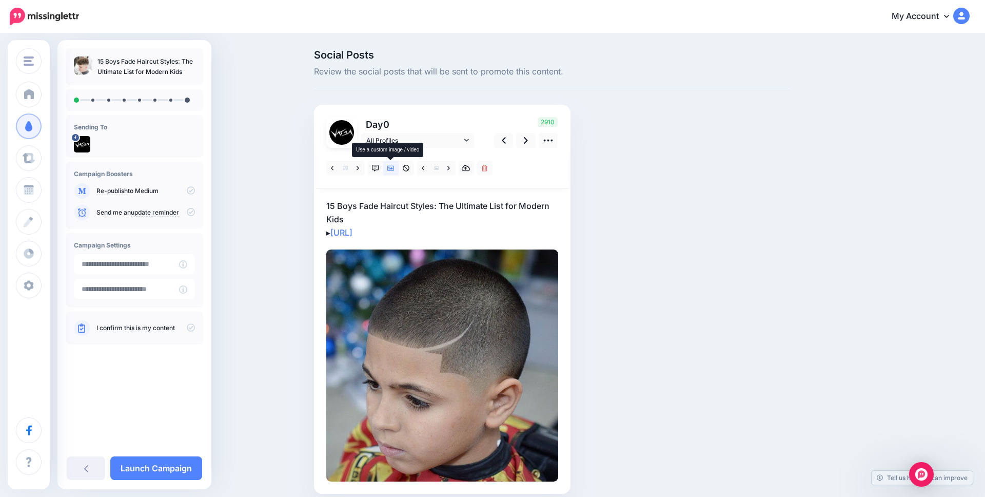
click at [392, 170] on icon at bounding box center [390, 168] width 7 height 5
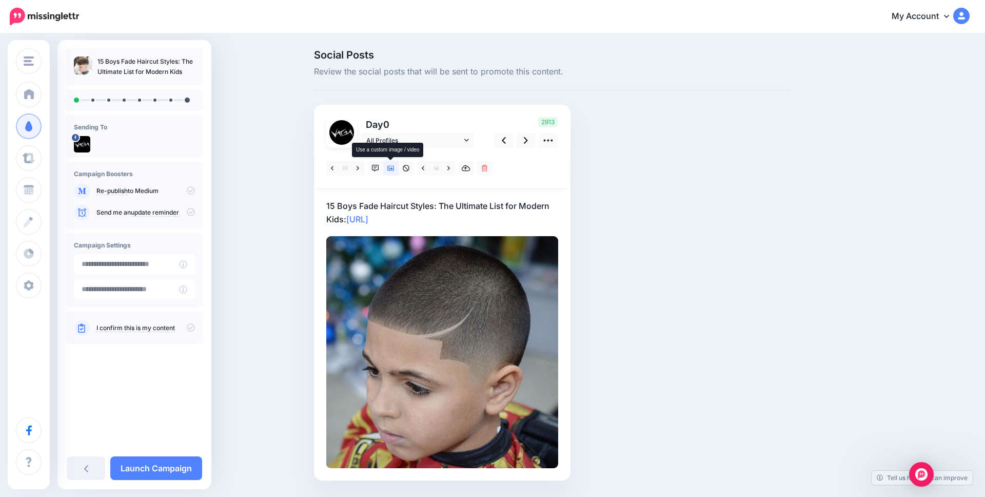
click at [393, 169] on icon at bounding box center [390, 168] width 7 height 5
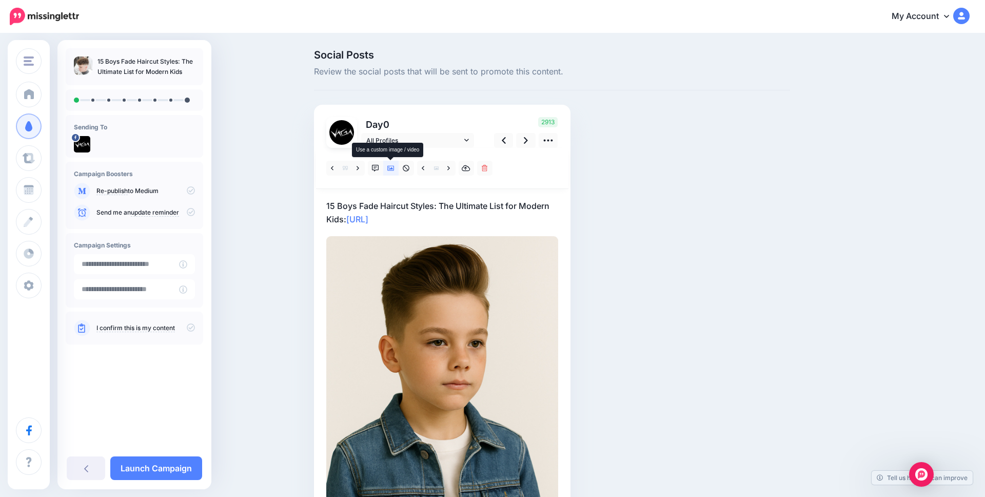
click at [389, 167] on icon at bounding box center [390, 168] width 7 height 5
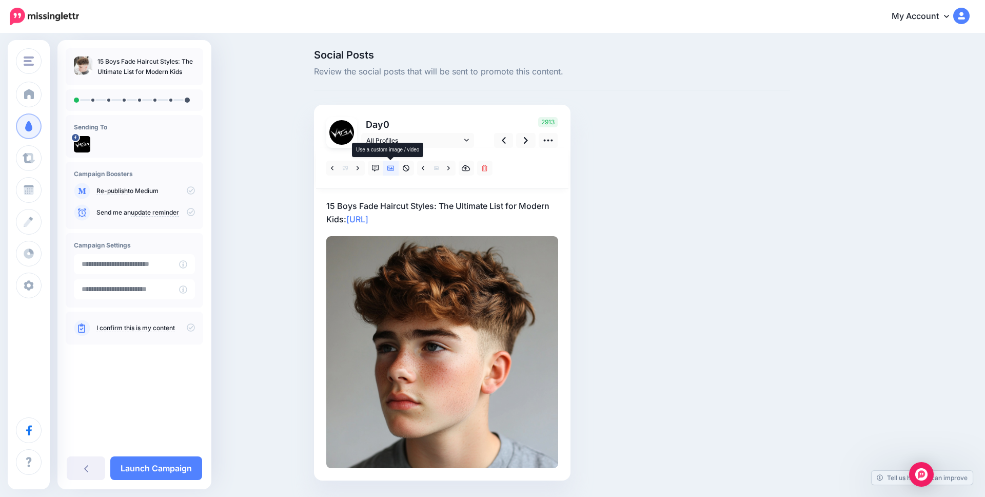
click at [391, 167] on icon at bounding box center [390, 168] width 7 height 7
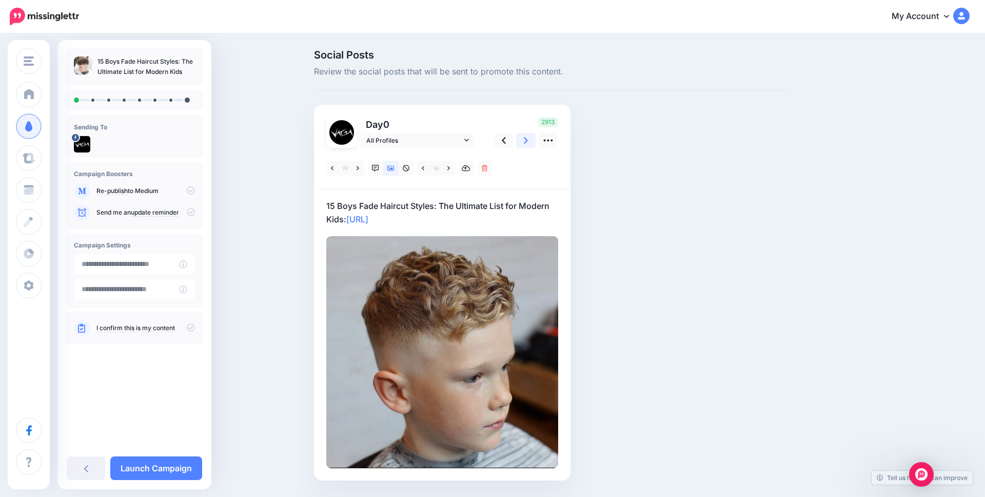
click at [522, 141] on link at bounding box center [525, 140] width 19 height 15
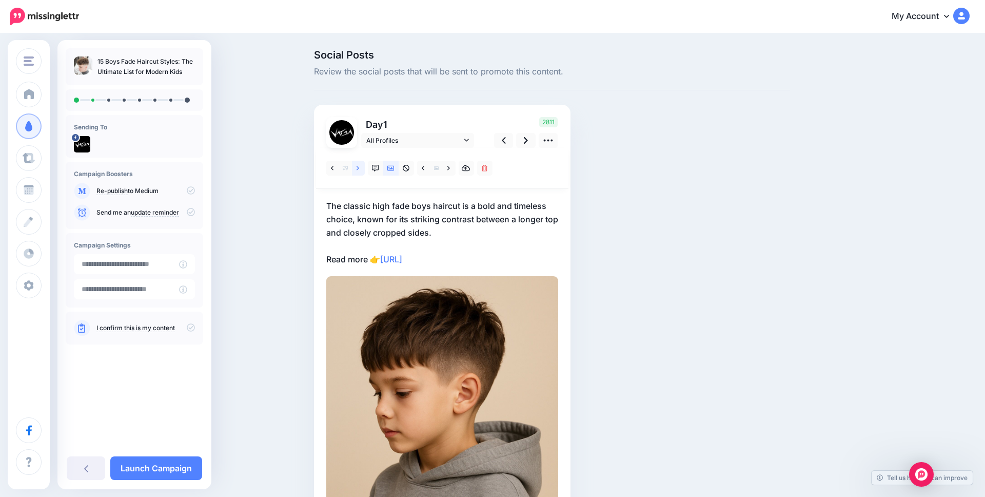
click at [358, 169] on icon at bounding box center [358, 168] width 3 height 7
click at [358, 169] on icon at bounding box center [358, 168] width 3 height 4
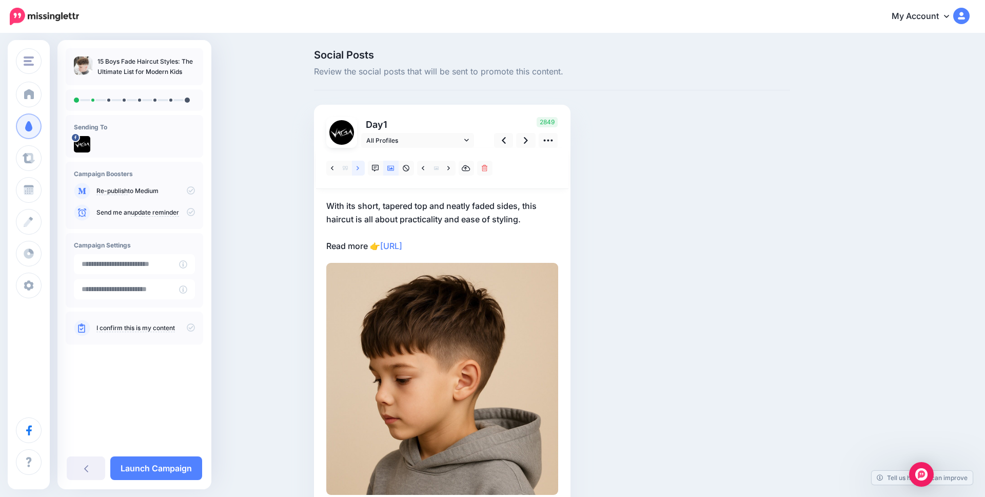
click at [359, 168] on icon at bounding box center [358, 168] width 3 height 4
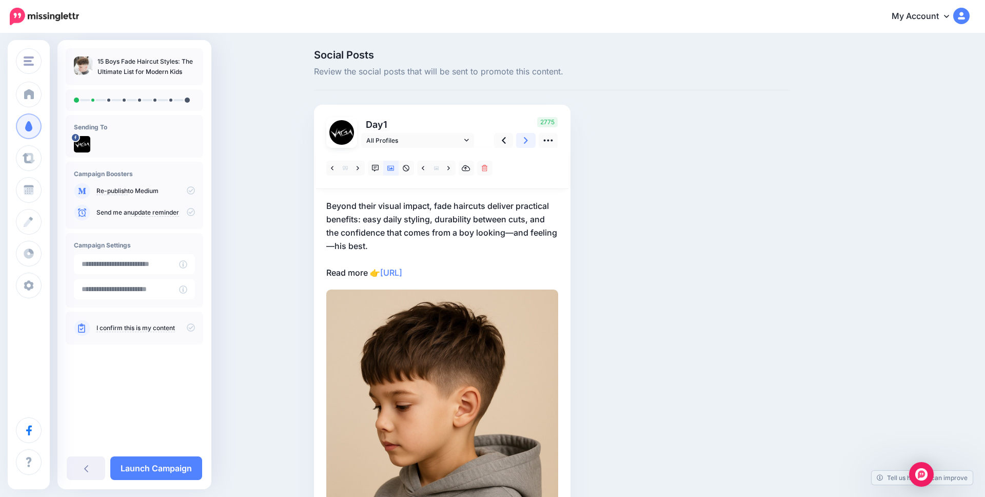
click at [528, 139] on link at bounding box center [525, 140] width 19 height 15
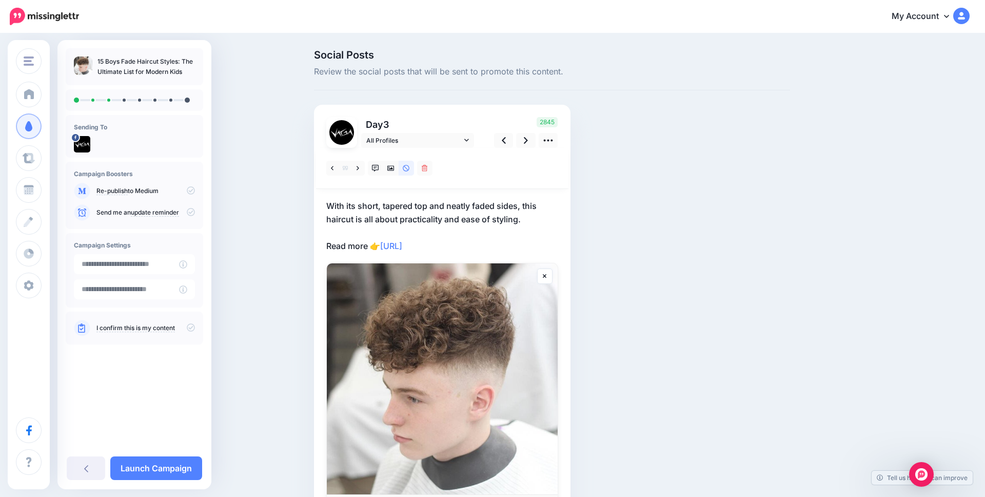
click at [417, 209] on p "With its short, tapered top and neatly faded sides, this haircut is all about p…" at bounding box center [442, 225] width 232 height 53
click at [0, 0] on textarea "**********" at bounding box center [0, 0] width 0 height 0
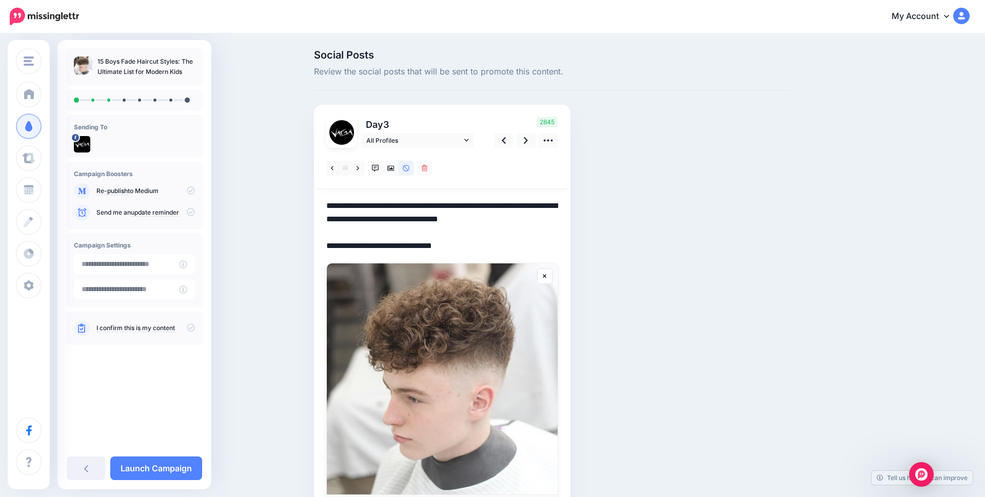
click at [417, 209] on textarea "**********" at bounding box center [442, 225] width 232 height 53
click at [536, 212] on textarea "**********" at bounding box center [442, 225] width 232 height 53
click at [360, 170] on link at bounding box center [358, 168] width 13 height 15
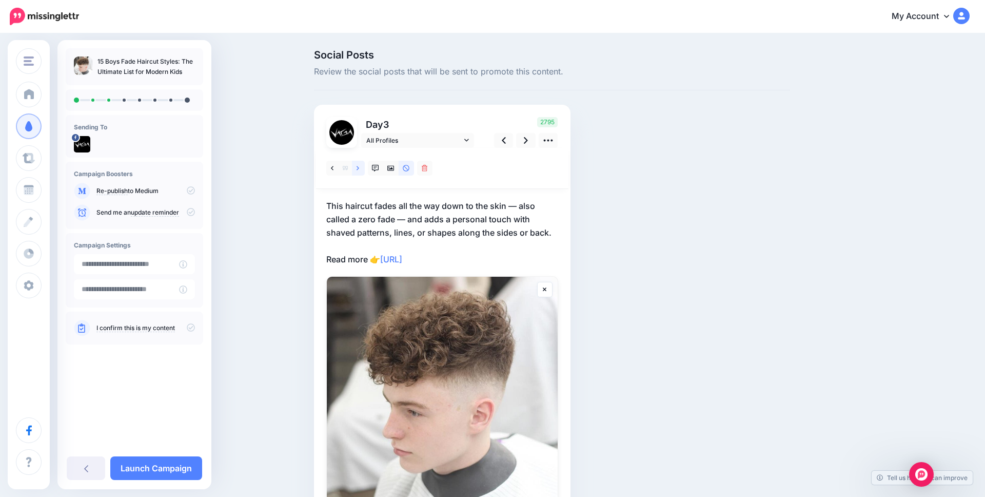
click at [358, 170] on icon at bounding box center [358, 168] width 3 height 7
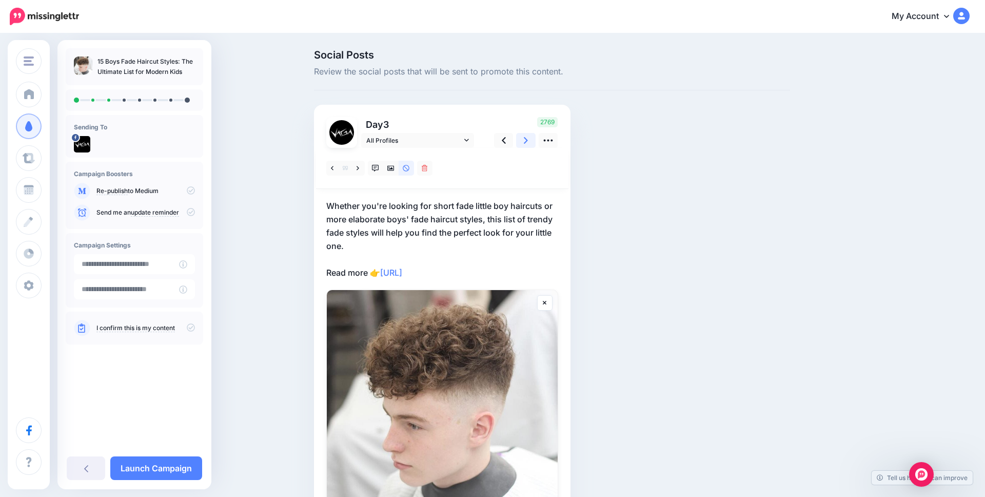
click at [524, 139] on icon at bounding box center [526, 140] width 4 height 11
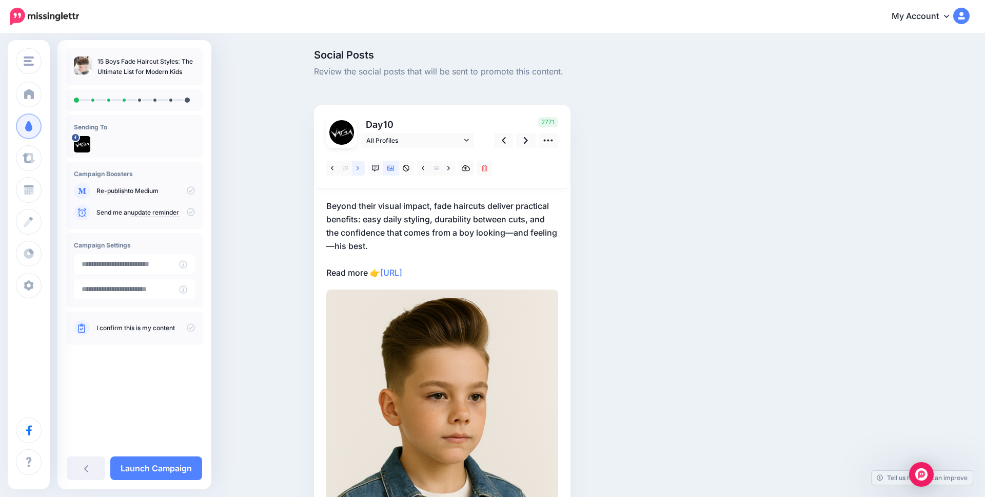
click at [357, 169] on icon at bounding box center [358, 168] width 3 height 7
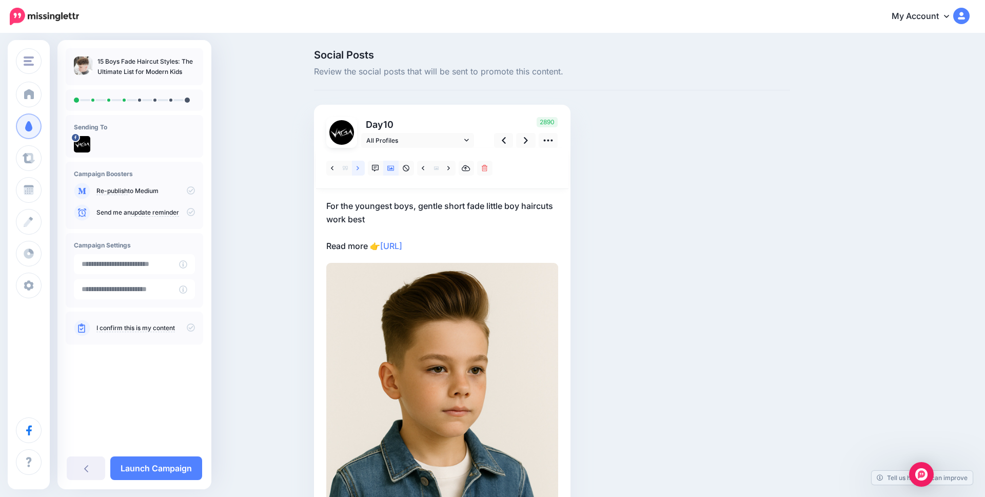
click at [357, 170] on icon at bounding box center [358, 168] width 3 height 4
click at [331, 166] on icon at bounding box center [332, 168] width 3 height 7
click at [358, 168] on icon at bounding box center [358, 168] width 3 height 7
click at [358, 168] on icon at bounding box center [358, 168] width 3 height 4
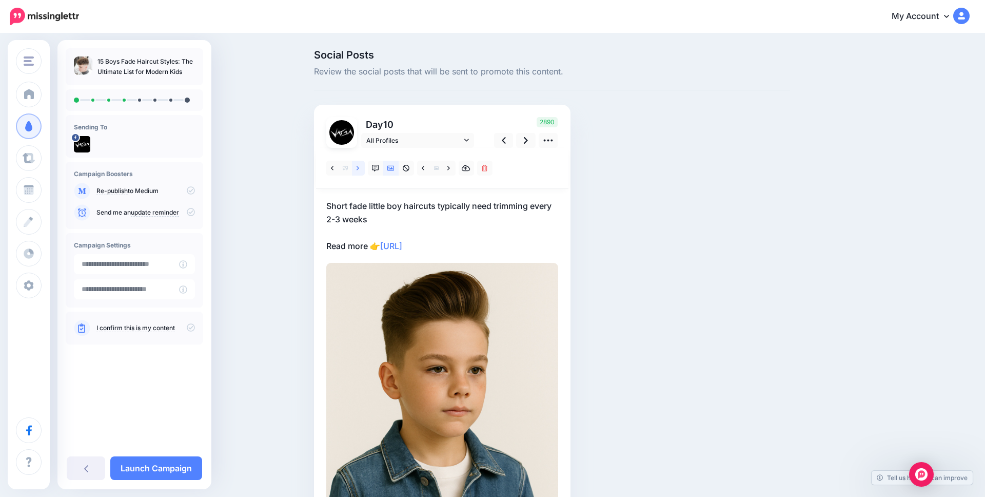
click at [358, 168] on icon at bounding box center [358, 168] width 3 height 4
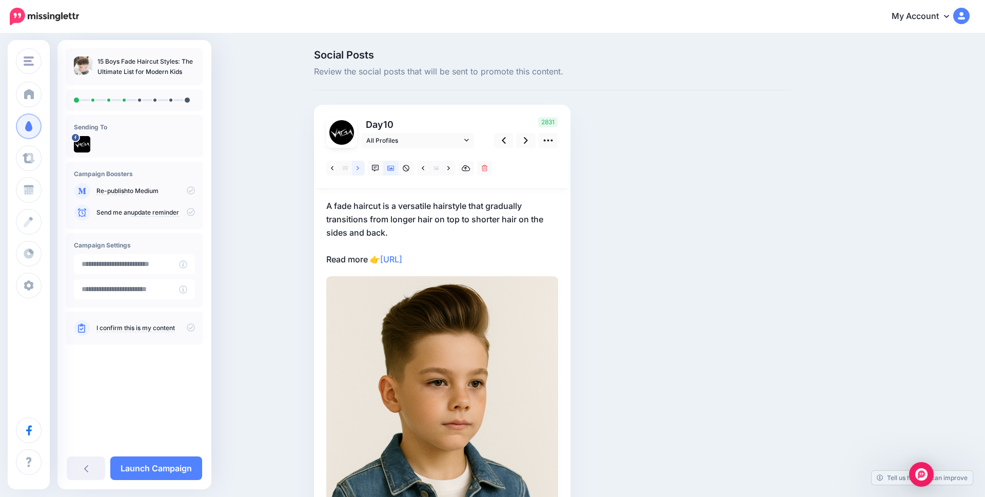
click at [358, 167] on icon at bounding box center [358, 168] width 3 height 4
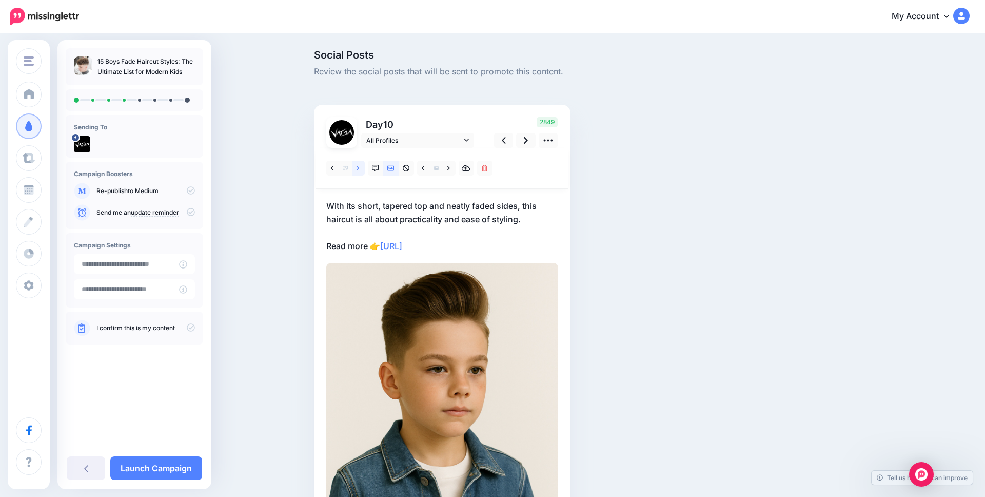
click at [358, 167] on icon at bounding box center [358, 168] width 3 height 4
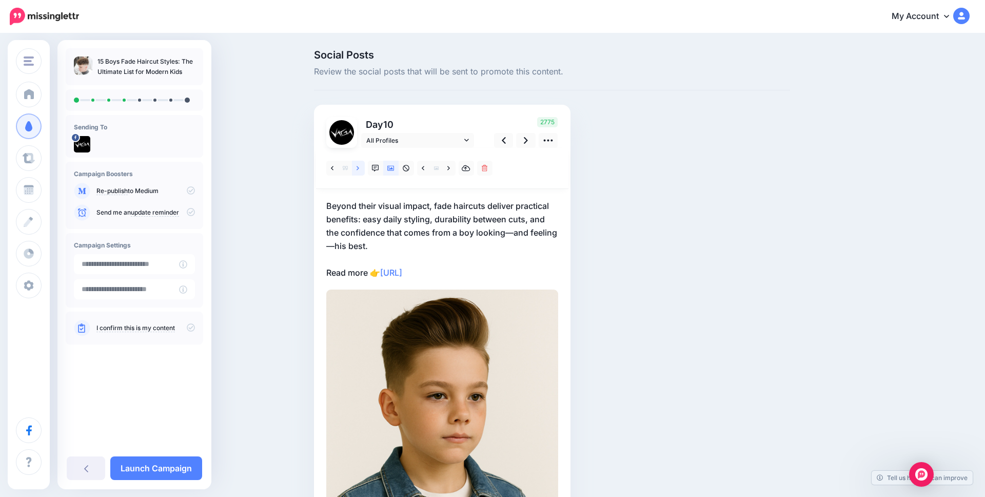
click at [358, 167] on icon at bounding box center [358, 168] width 3 height 4
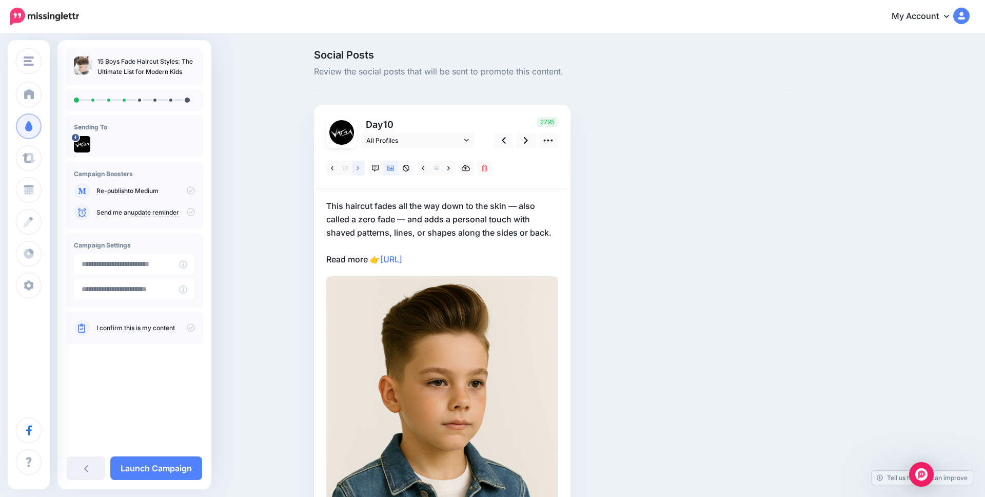
click at [358, 166] on icon at bounding box center [358, 168] width 3 height 4
click at [358, 166] on icon at bounding box center [358, 168] width 3 height 7
click at [358, 168] on icon at bounding box center [358, 168] width 3 height 7
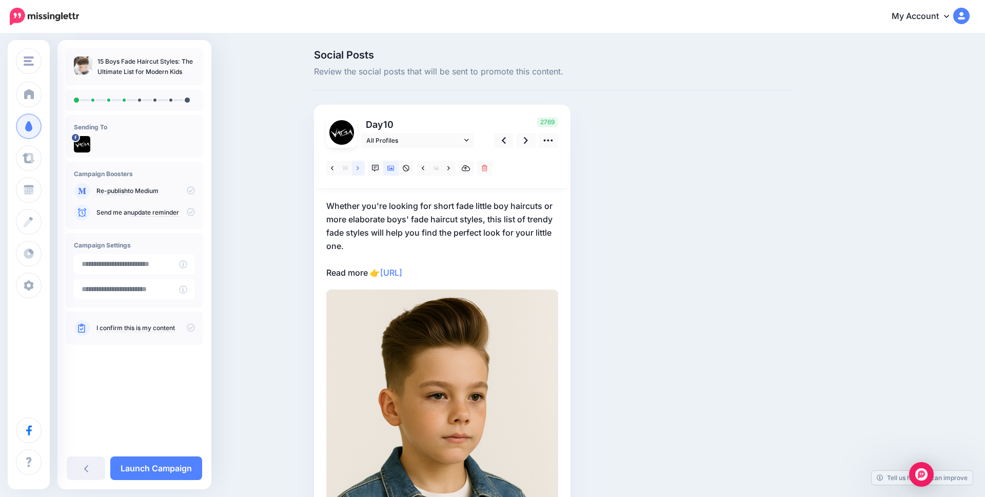
click at [358, 168] on icon at bounding box center [358, 168] width 3 height 7
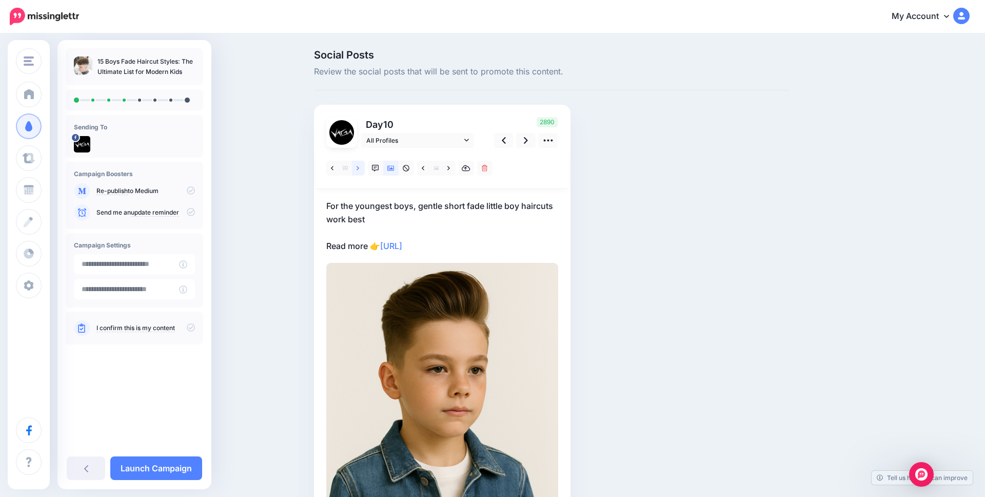
click at [358, 168] on icon at bounding box center [358, 168] width 3 height 7
click at [359, 168] on icon at bounding box center [358, 168] width 3 height 4
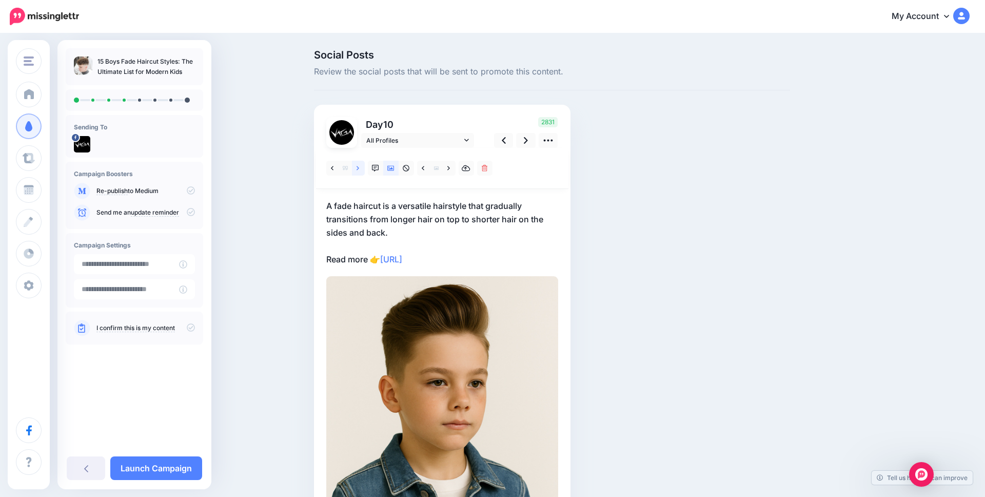
click at [360, 166] on link at bounding box center [358, 168] width 13 height 15
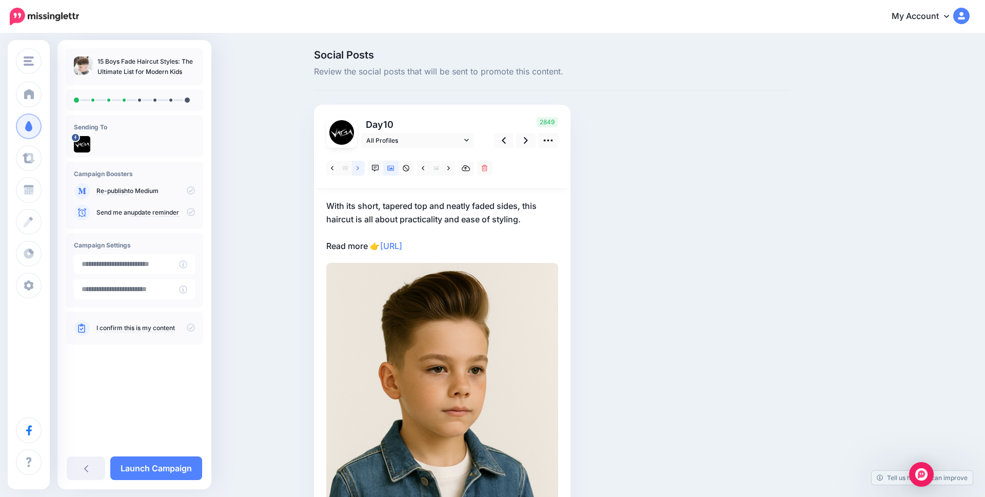
click at [360, 169] on link at bounding box center [358, 168] width 13 height 15
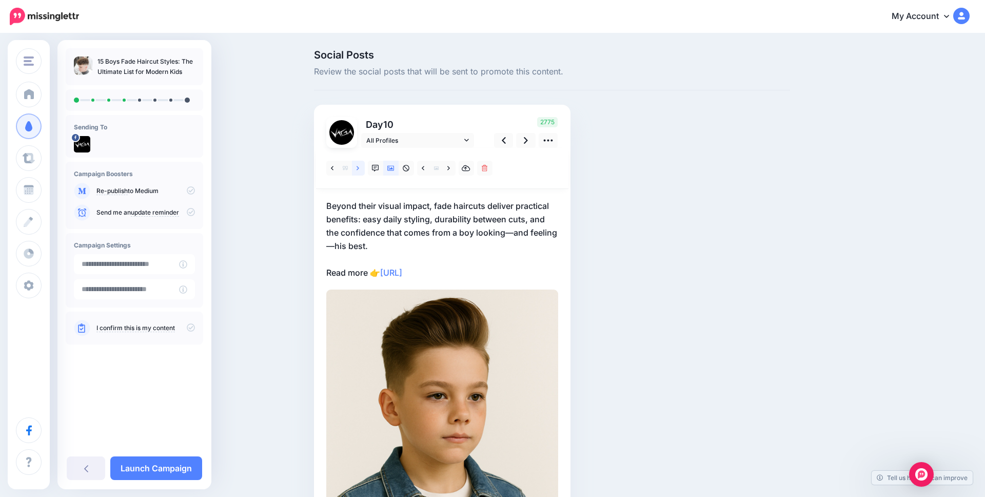
click at [360, 169] on link at bounding box center [358, 168] width 13 height 15
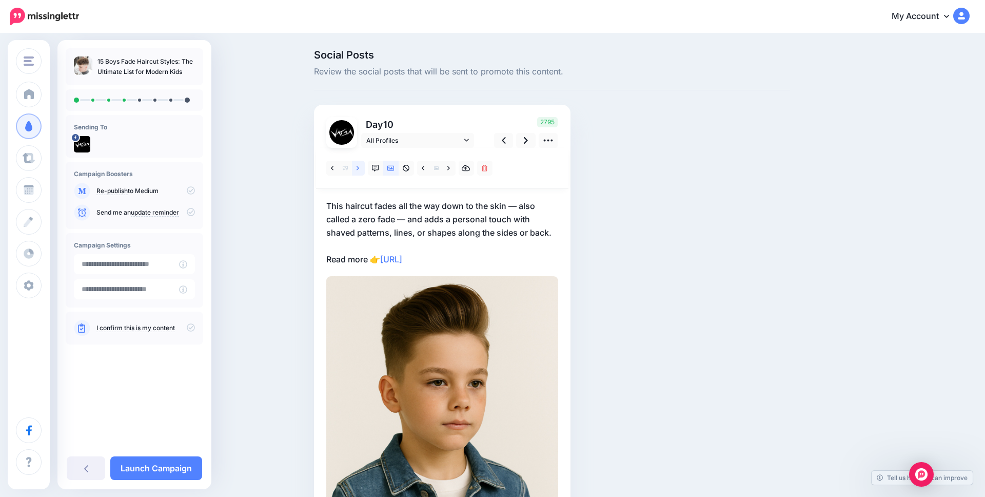
click at [360, 169] on link at bounding box center [358, 168] width 13 height 15
click at [359, 168] on icon at bounding box center [358, 168] width 3 height 7
click at [358, 170] on icon at bounding box center [358, 168] width 3 height 7
click at [358, 169] on icon at bounding box center [358, 168] width 3 height 7
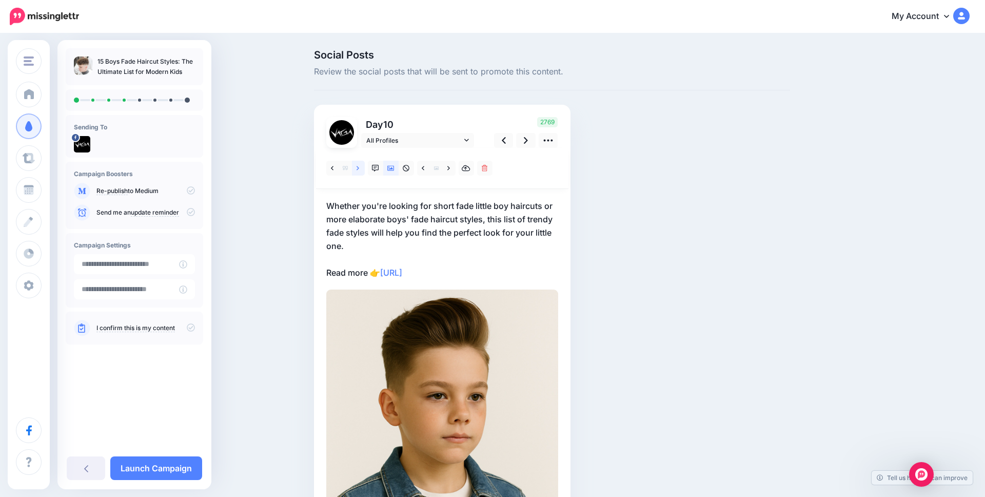
click at [358, 169] on icon at bounding box center [358, 168] width 3 height 4
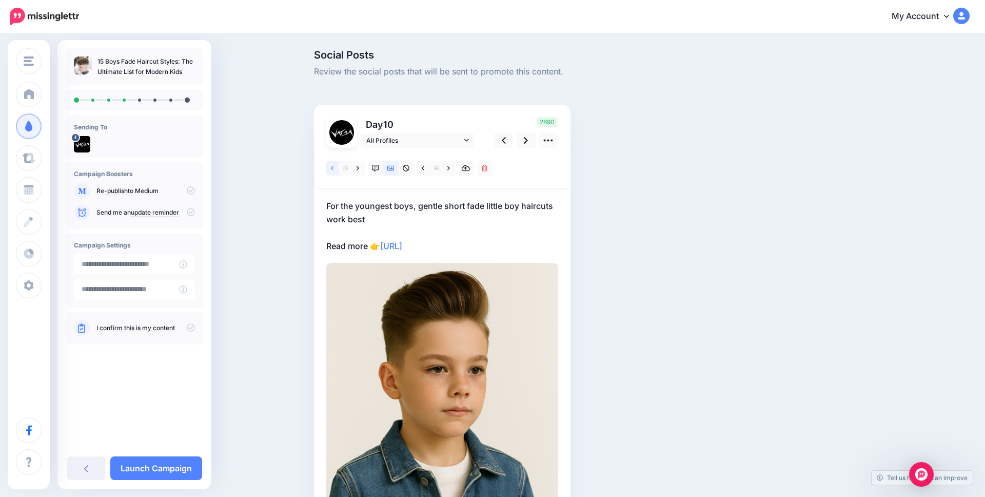
click at [334, 168] on link at bounding box center [332, 168] width 13 height 15
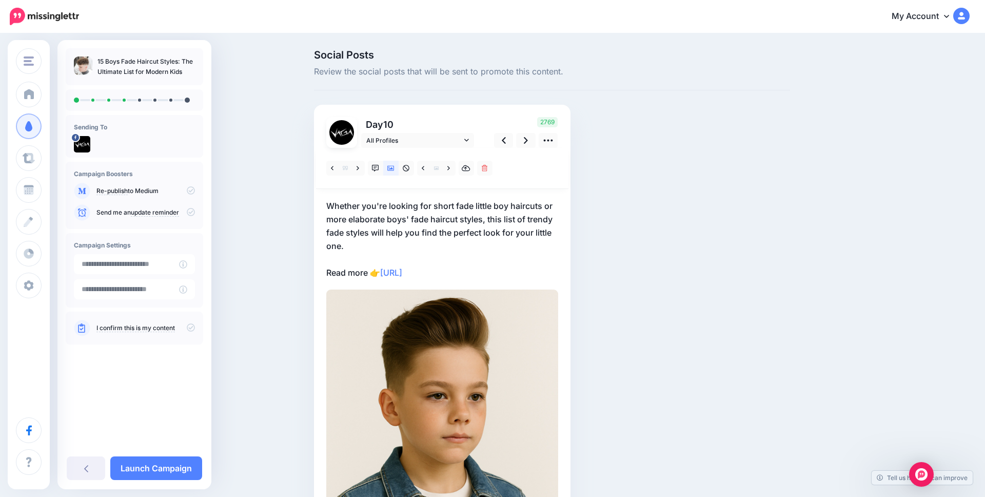
click at [391, 228] on p "Whether you're looking for short fade little boy haircuts or more elaborate boy…" at bounding box center [442, 239] width 232 height 80
click at [0, 0] on textarea "**********" at bounding box center [0, 0] width 0 height 0
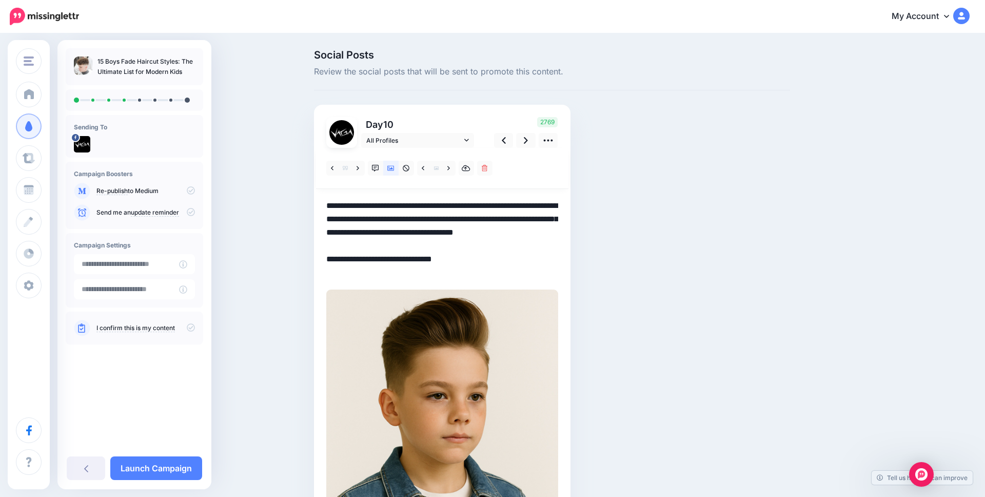
click at [391, 228] on textarea "**********" at bounding box center [442, 239] width 232 height 80
click at [755, 126] on div "Social Posts Review the social posts that will be sent to promote this content.…" at bounding box center [551, 365] width 491 height 630
click at [360, 172] on link at bounding box center [358, 168] width 13 height 15
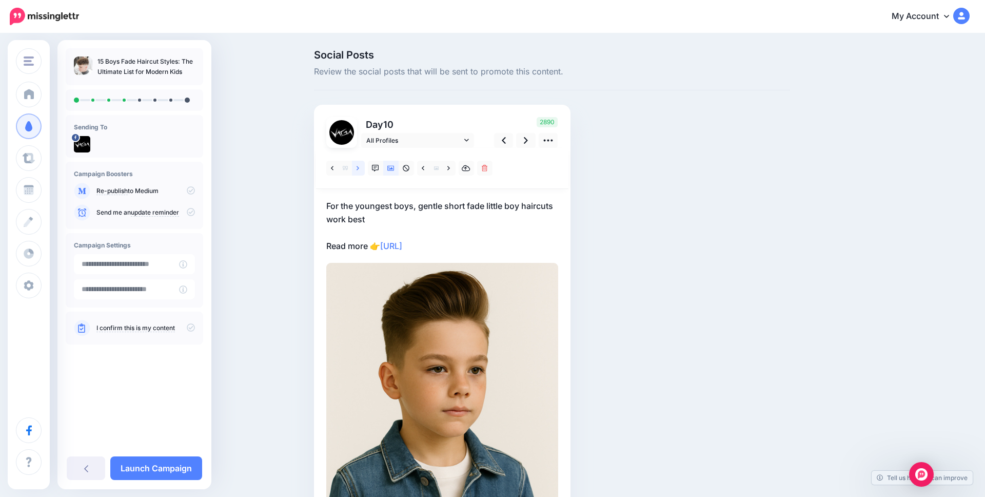
click at [360, 170] on link at bounding box center [358, 168] width 13 height 15
click at [359, 168] on icon at bounding box center [358, 168] width 3 height 4
click at [340, 212] on p "Short fade little boy haircuts typically need trimming every 2-3 weeks Read mor…" at bounding box center [442, 225] width 232 height 53
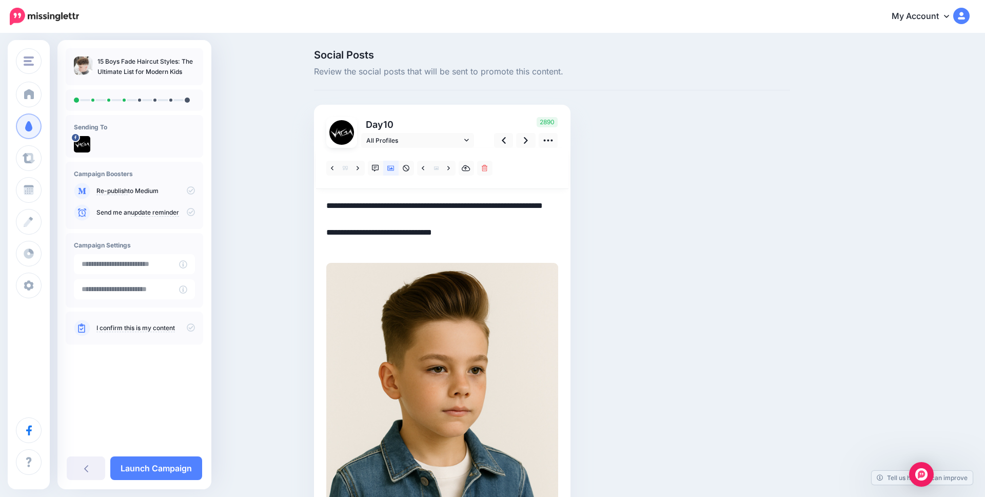
click at [340, 212] on textarea "**********" at bounding box center [442, 225] width 232 height 53
